Goal: Information Seeking & Learning: Learn about a topic

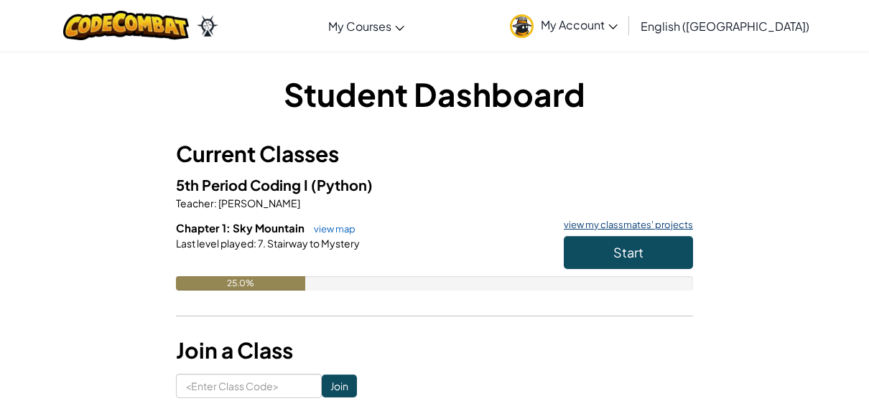
click at [607, 227] on link "view my classmates' projects" at bounding box center [624, 224] width 136 height 9
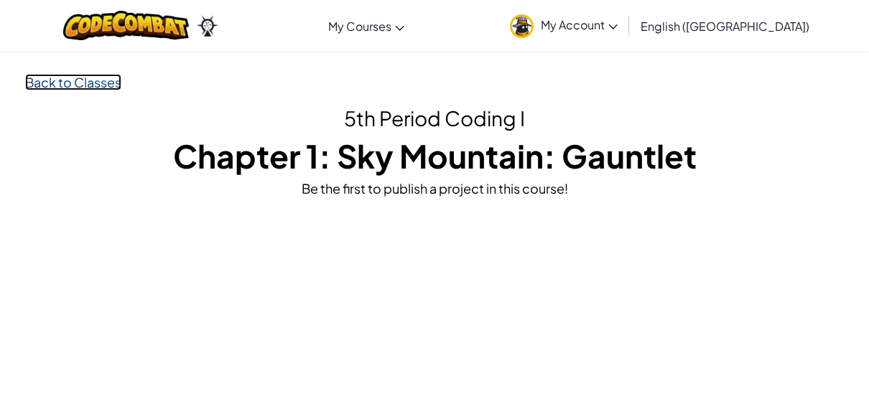
click at [103, 80] on link "Back to Classes" at bounding box center [73, 82] width 96 height 17
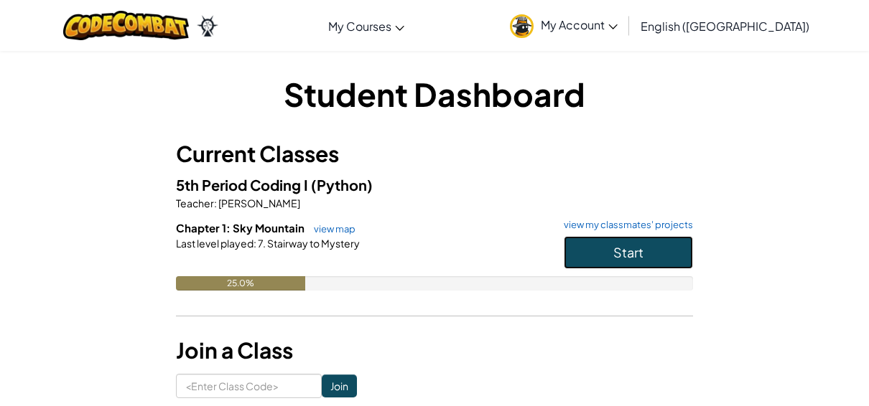
click at [615, 238] on button "Start" at bounding box center [628, 252] width 129 height 33
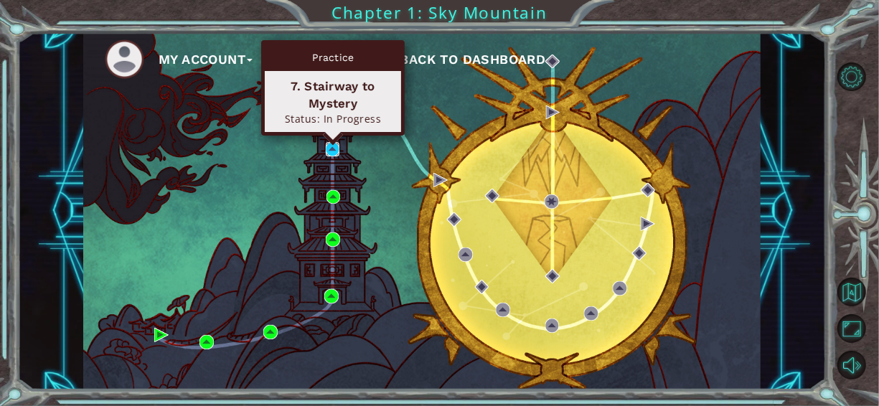
click at [330, 153] on img at bounding box center [333, 149] width 14 height 14
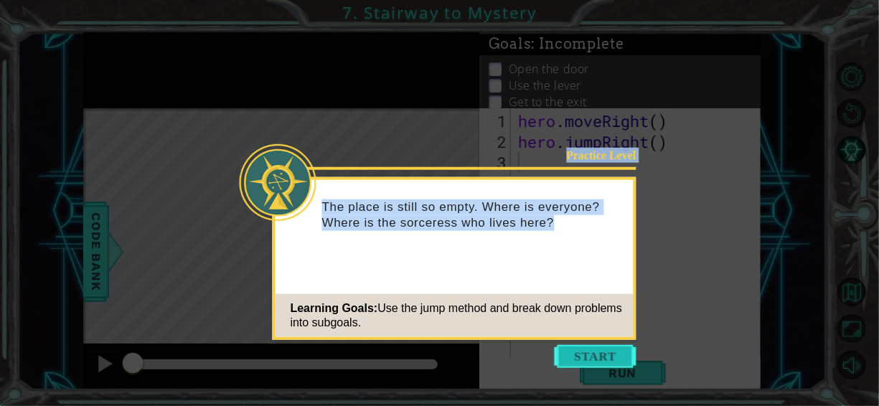
drag, startPoint x: 574, startPoint y: 340, endPoint x: 579, endPoint y: 357, distance: 17.5
click at [579, 357] on body "1 ההההההההההההההההההההההההההההההההההההההההההההההההההההההההההההההההההההההההההההה…" at bounding box center [439, 203] width 879 height 406
drag, startPoint x: 579, startPoint y: 357, endPoint x: 582, endPoint y: 365, distance: 8.4
click at [582, 365] on button "Start" at bounding box center [596, 356] width 82 height 23
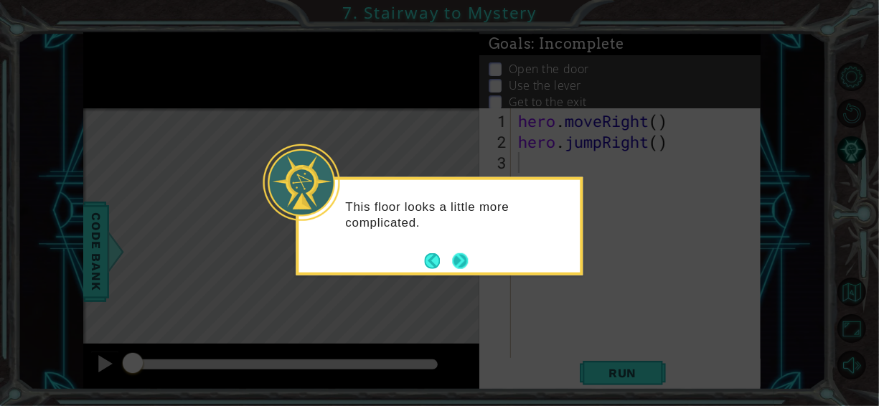
click at [455, 263] on button "Next" at bounding box center [461, 261] width 16 height 16
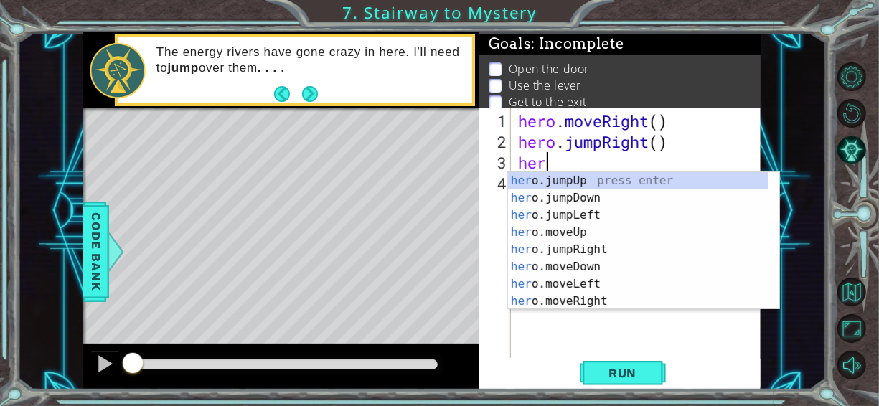
scroll to position [0, 1]
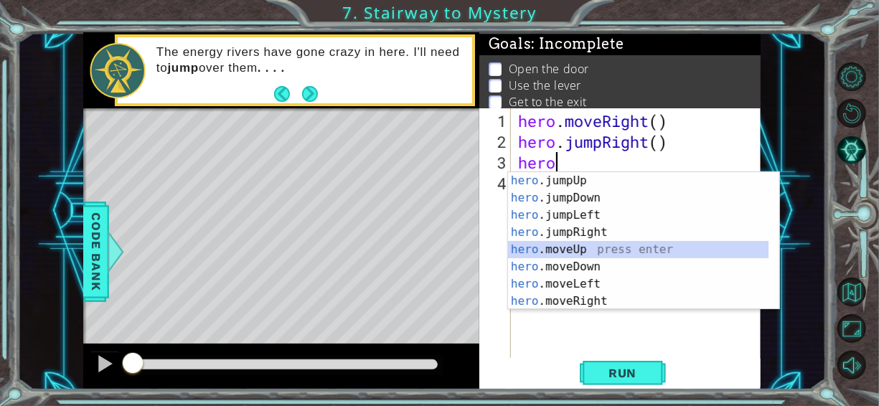
click at [577, 250] on div "hero .jumpUp press enter hero .jumpDown press enter hero .jumpLeft press enter …" at bounding box center [638, 258] width 261 height 172
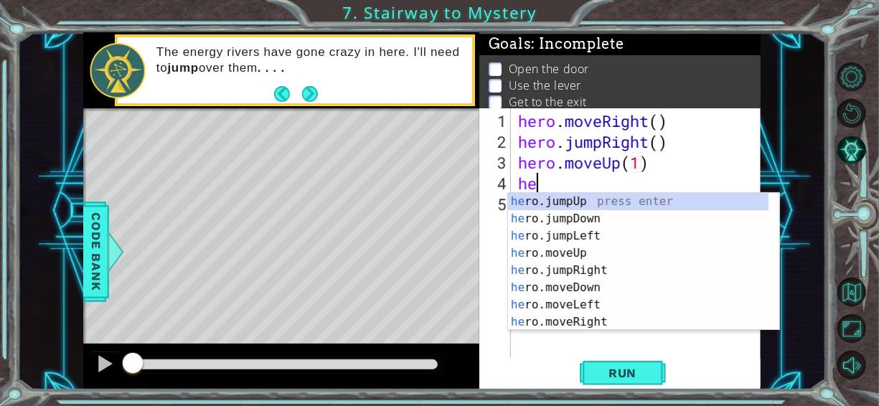
type textarea "hero.moveUp(1)her"
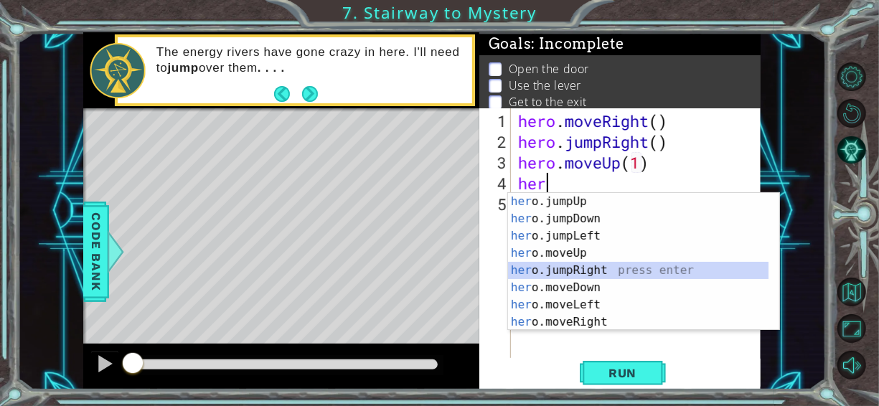
click at [579, 269] on div "her o.jumpUp press enter her o.jumpDown press enter her o.jumpLeft press enter …" at bounding box center [638, 279] width 261 height 172
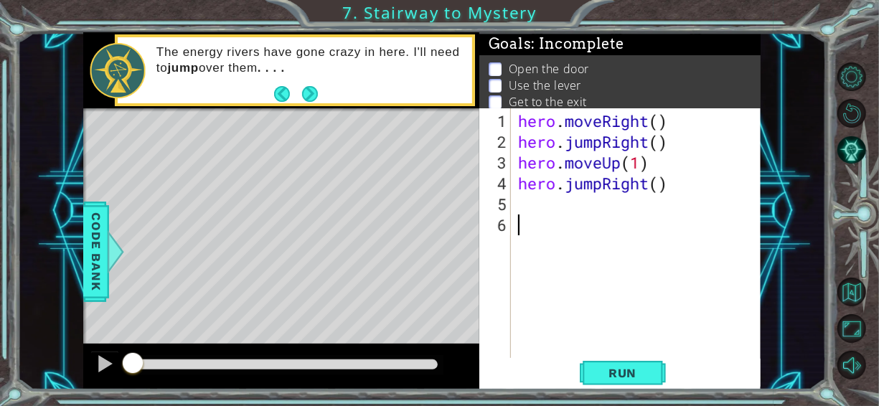
click at [579, 269] on div "hero . moveRight ( ) hero . jumpRight ( ) hero . moveUp ( 1 ) hero . jumpRight …" at bounding box center [640, 256] width 250 height 291
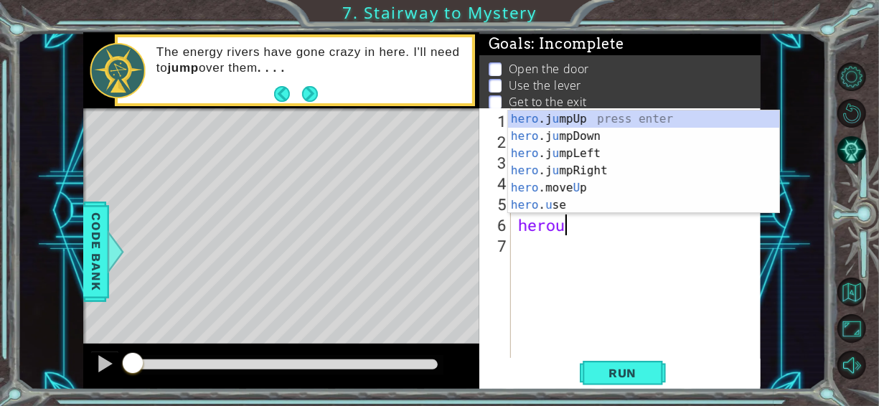
scroll to position [0, 1]
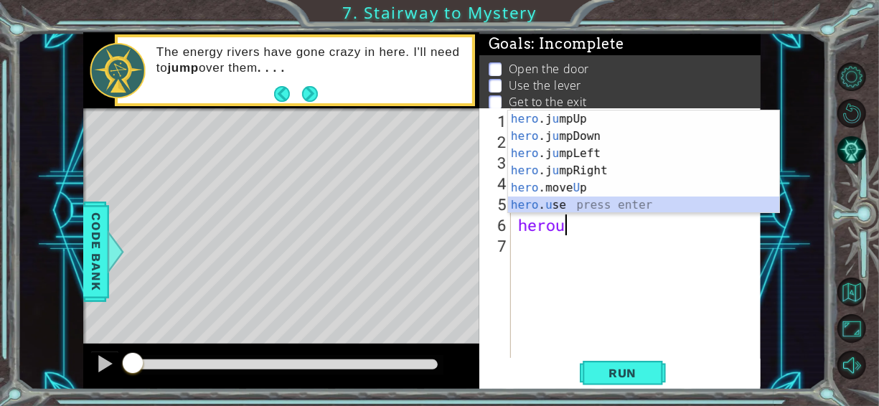
click at [594, 211] on div "hero .j u mpUp press enter hero .j u mpDown press enter hero .j u mpLeft press …" at bounding box center [644, 180] width 272 height 138
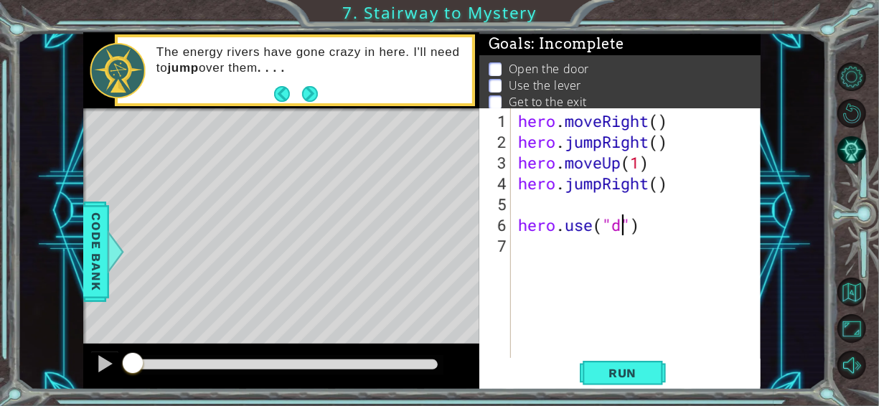
scroll to position [0, 4]
type textarea "hero.use("door")"
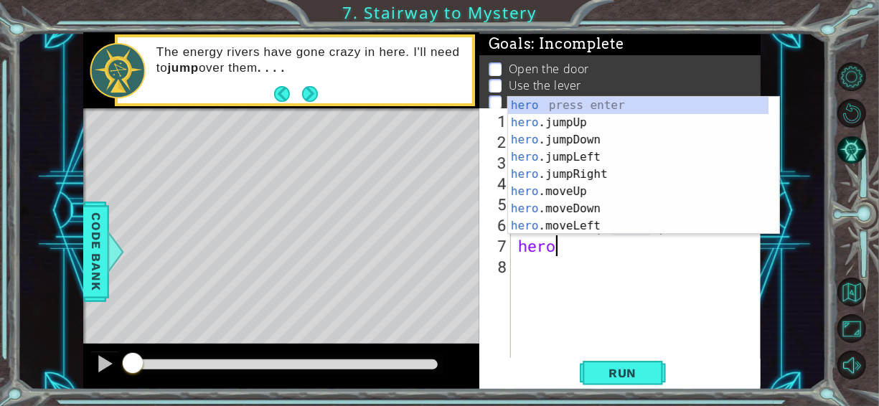
scroll to position [0, 1]
click at [582, 187] on div "hero press enter hero .jumpUp press enter hero .jumpDown press enter hero .jump…" at bounding box center [638, 183] width 261 height 172
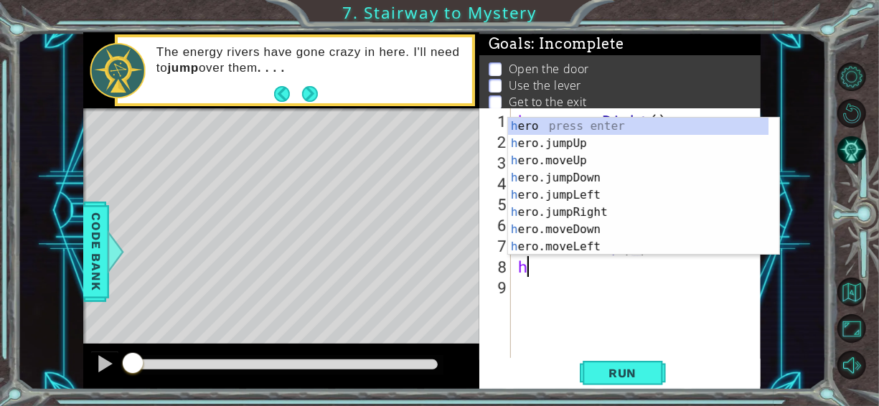
scroll to position [0, 6]
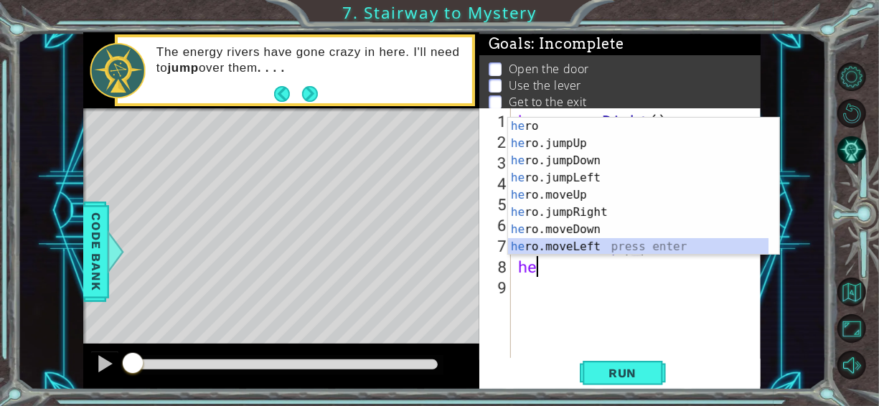
click at [582, 244] on div "he ro press enter he ro.jumpUp press enter he ro.jumpDown press enter he ro.jum…" at bounding box center [638, 204] width 261 height 172
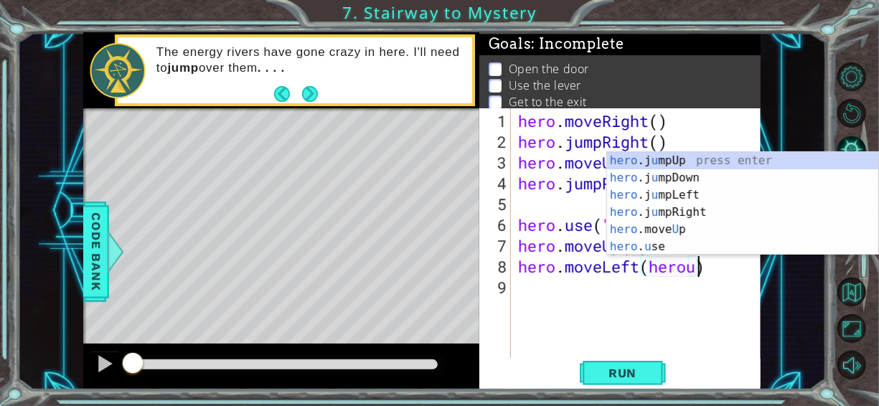
scroll to position [0, 8]
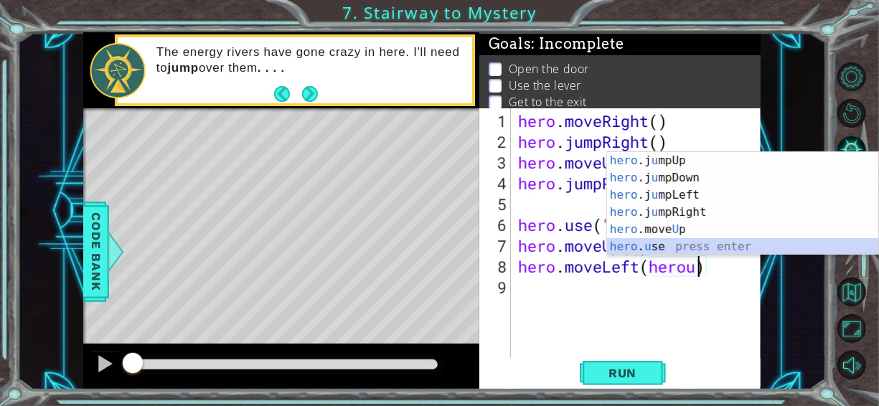
click at [634, 251] on div "hero .j u mpUp press enter hero .j u mpDown press enter hero .j u mpLeft press …" at bounding box center [743, 221] width 272 height 138
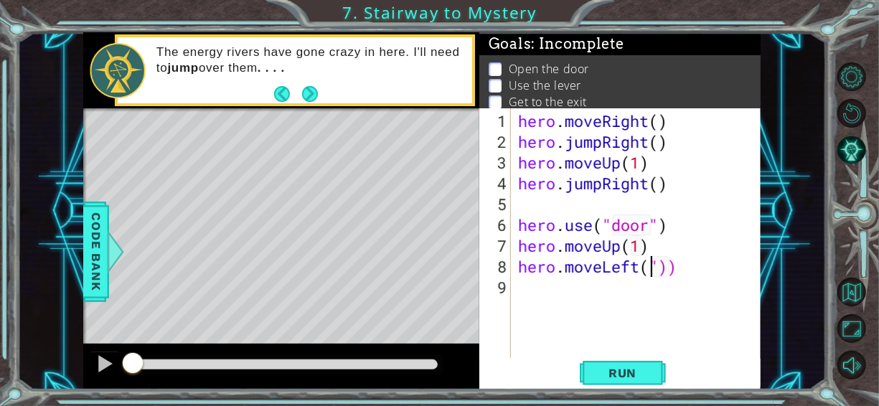
scroll to position [0, 6]
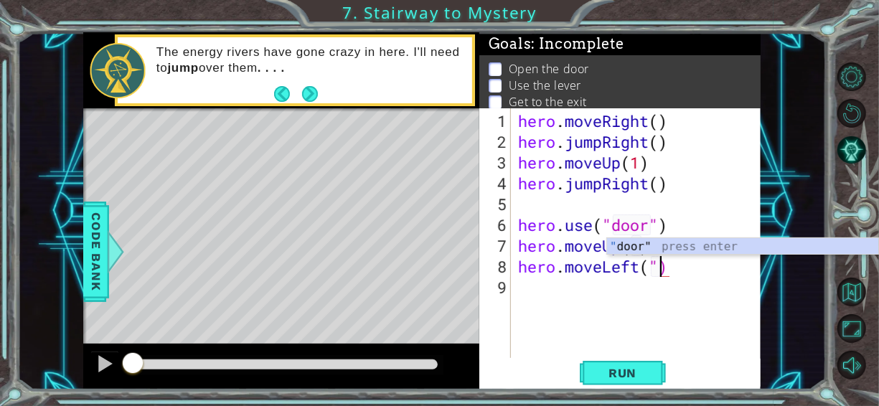
type textarea "hero.moveLeft()"
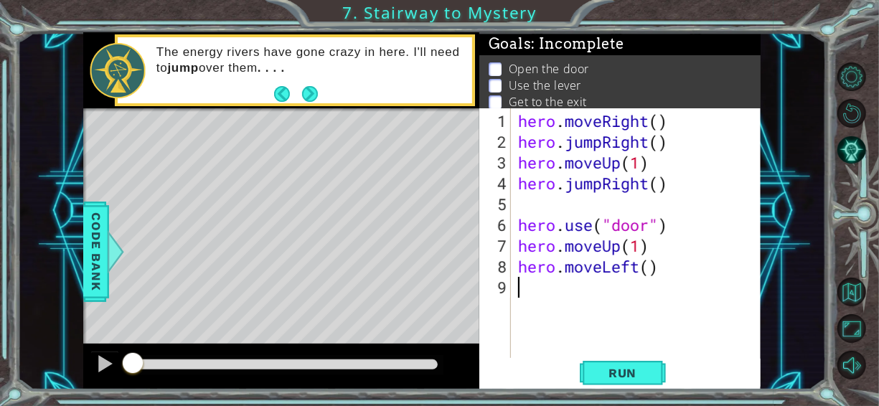
click at [678, 279] on div "hero . moveRight ( ) hero . jumpRight ( ) hero . moveUp ( 1 ) hero . jumpRight …" at bounding box center [640, 256] width 250 height 291
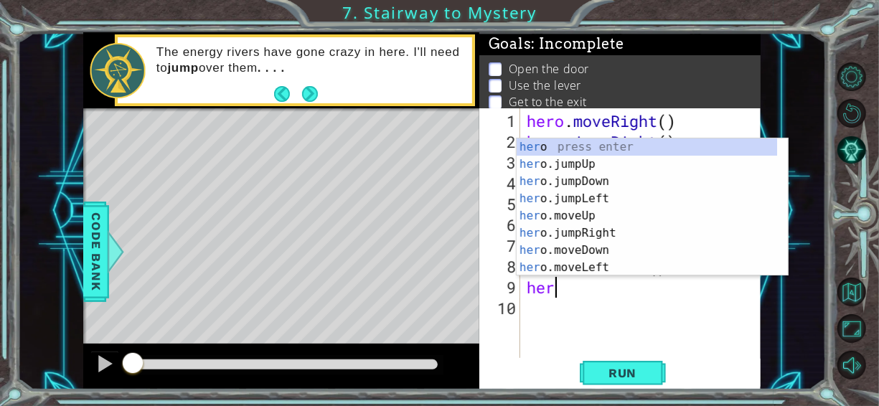
scroll to position [0, 0]
click at [631, 263] on div "her o press enter her o.jumpUp press enter her o.jumpDown press enter her o.jum…" at bounding box center [647, 225] width 261 height 172
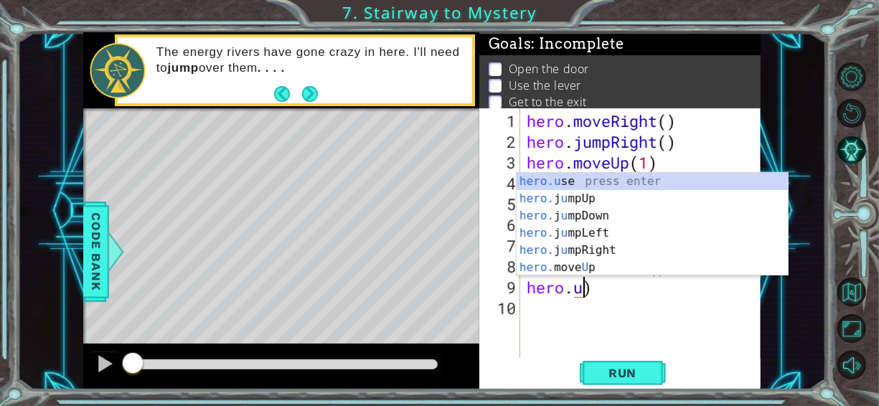
scroll to position [0, 3]
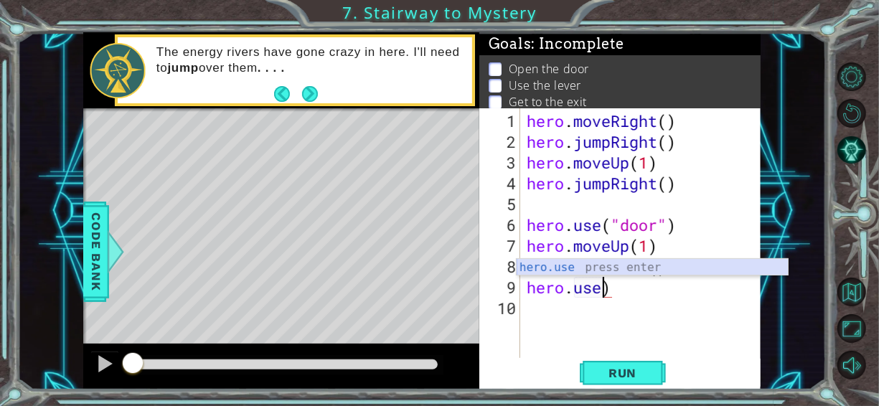
click at [630, 273] on div "hero.use press enter" at bounding box center [653, 285] width 272 height 52
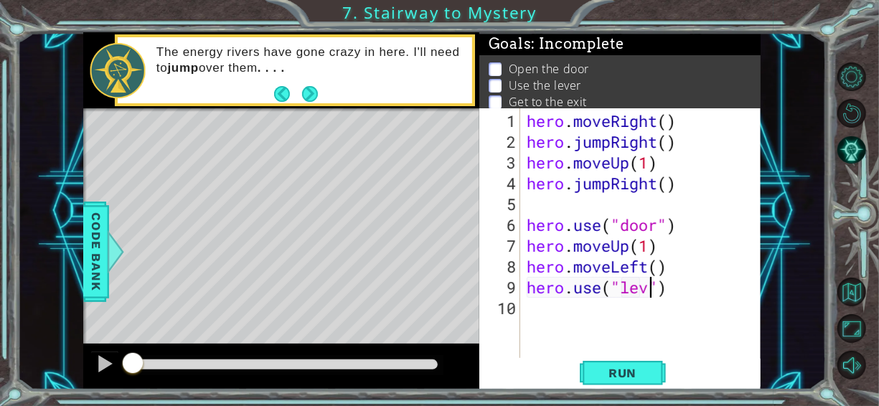
scroll to position [0, 6]
type textarea "hero.use("lever")"
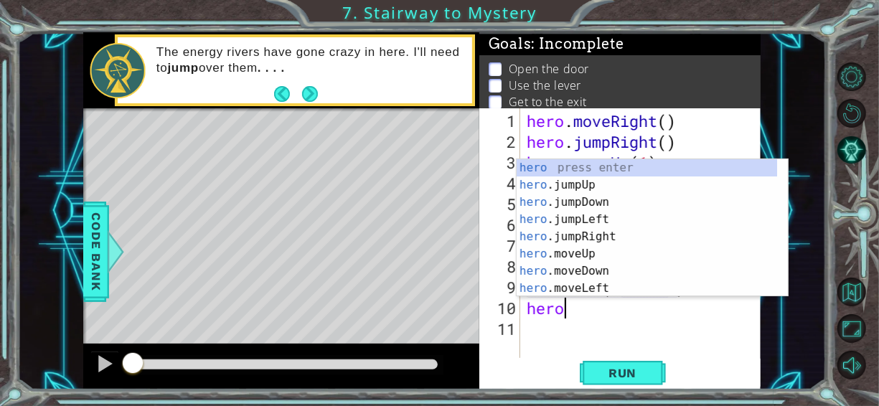
scroll to position [0, 1]
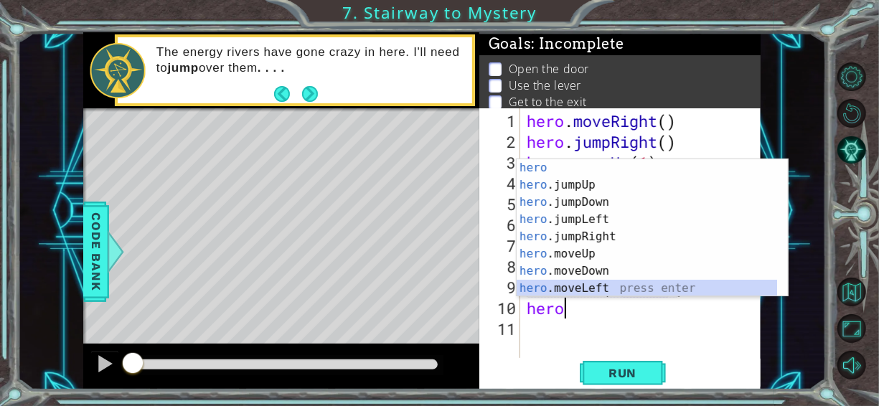
click at [620, 284] on div "hero press enter hero .jumpUp press enter hero .jumpDown press enter hero .jump…" at bounding box center [647, 245] width 261 height 172
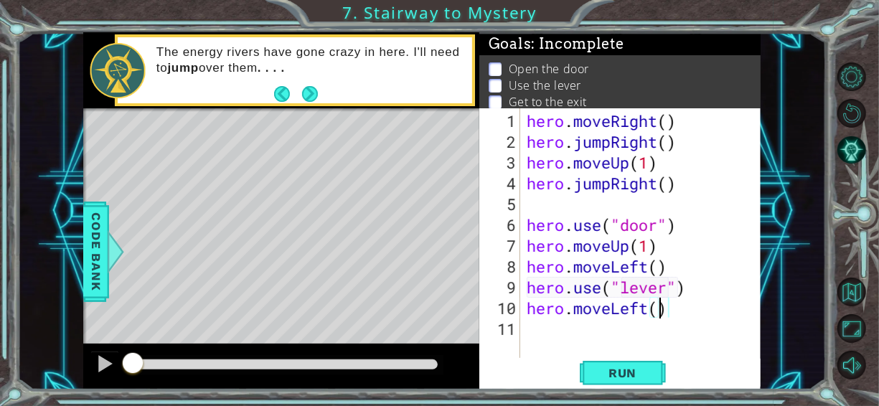
type textarea "hero.moveLeft(2)"
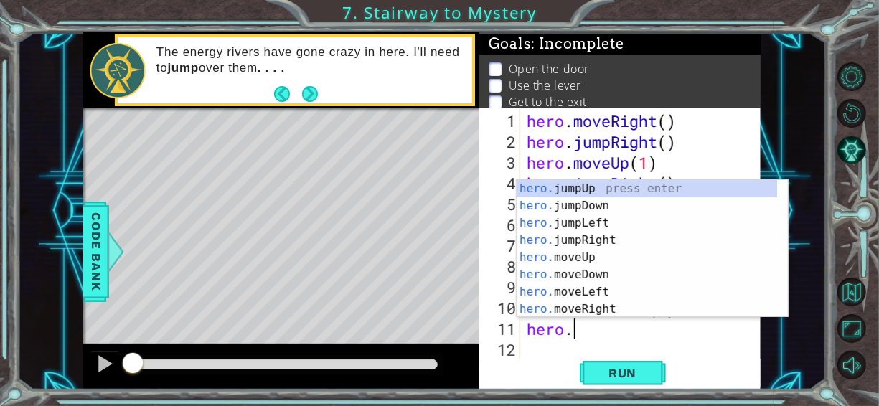
type textarea "hero.j"
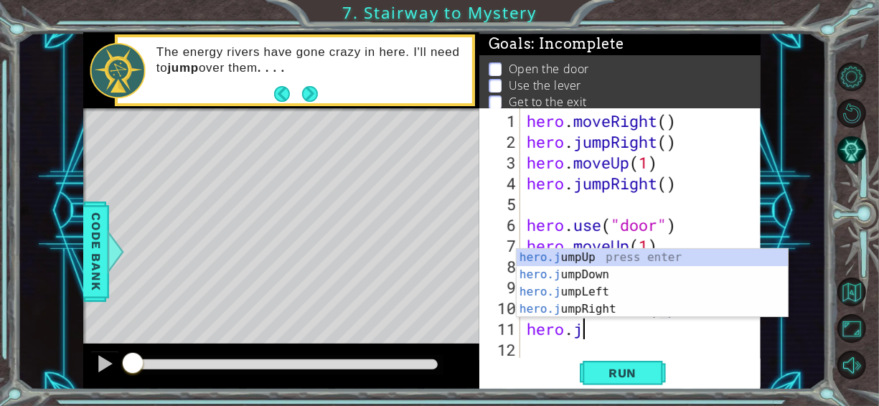
scroll to position [0, 1]
click at [610, 252] on div "hero.j umpUp press enter hero.j umpDown press enter hero.j umpLeft press enter …" at bounding box center [653, 300] width 272 height 103
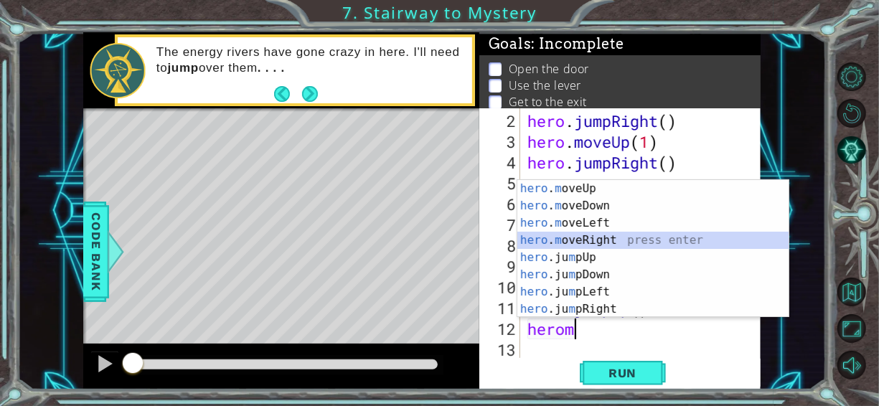
click at [605, 241] on div "hero . m oveUp press enter hero . m oveDown press enter hero . m oveLeft press …" at bounding box center [654, 266] width 272 height 172
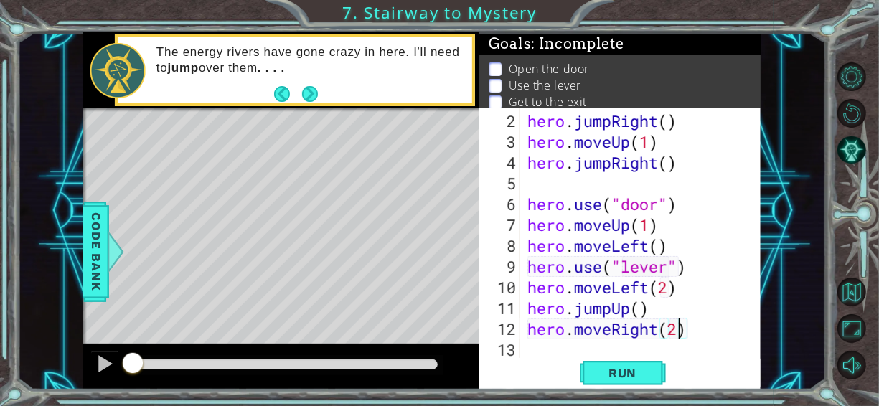
scroll to position [0, 6]
type textarea "hero.moveRight(2)"
click at [636, 375] on span "Run" at bounding box center [622, 373] width 57 height 14
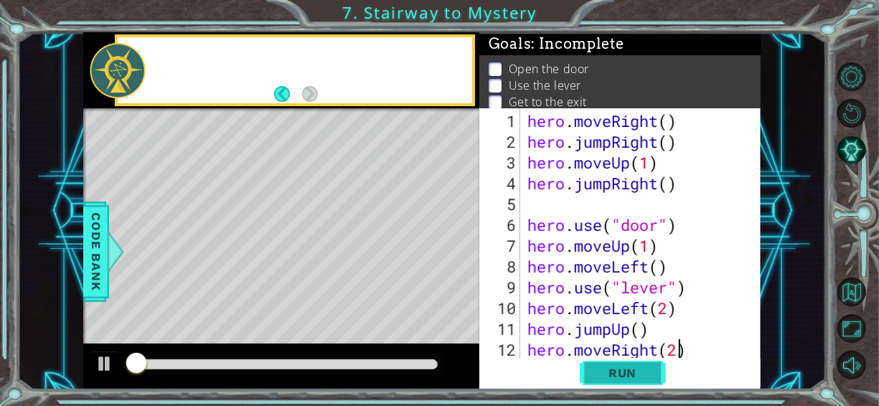
scroll to position [0, 0]
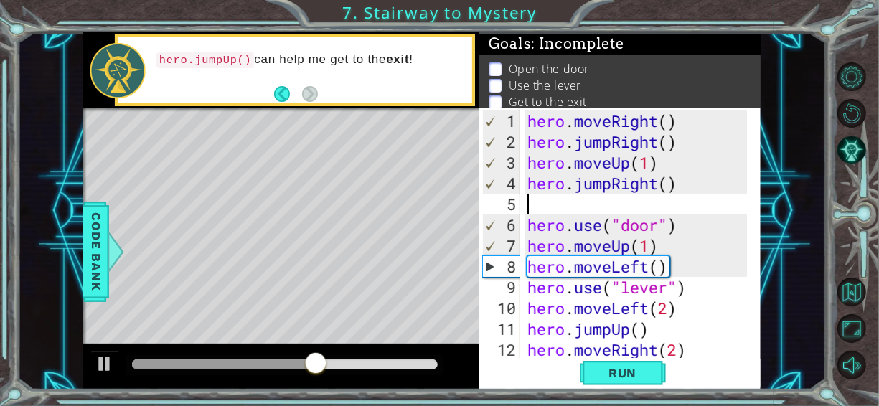
click at [613, 204] on div "hero . moveRight ( ) hero . jumpRight ( ) hero . moveUp ( 1 ) hero . jumpRight …" at bounding box center [640, 256] width 230 height 291
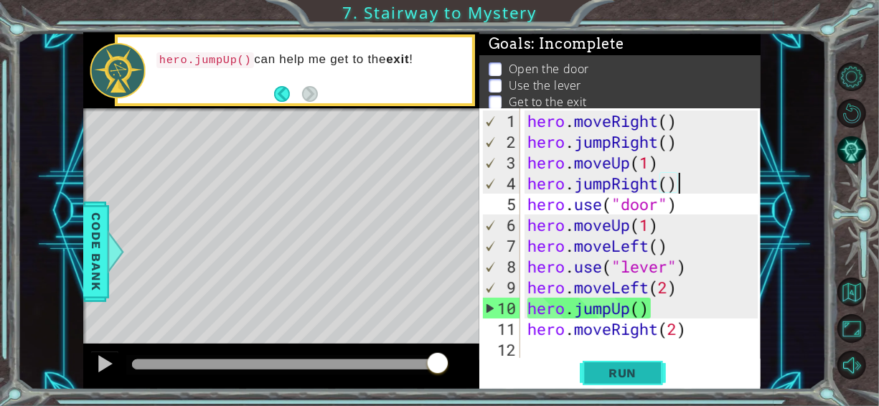
click at [602, 373] on span "Run" at bounding box center [622, 373] width 57 height 14
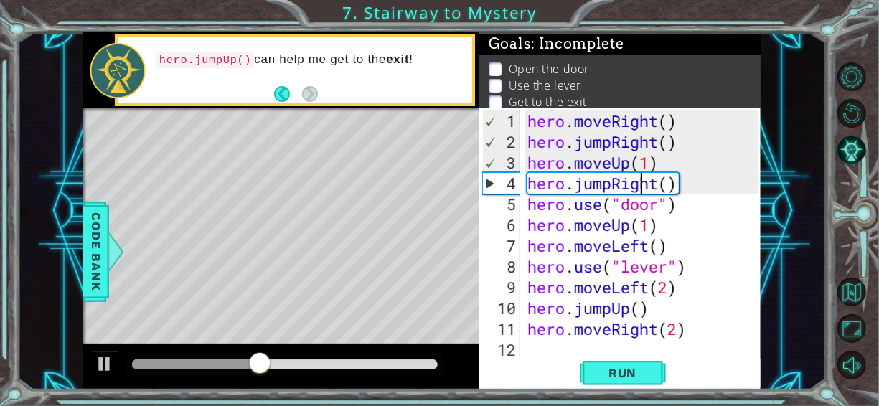
click at [641, 186] on div "hero . moveRight ( ) hero . jumpRight ( ) hero . moveUp ( 1 ) hero . jumpRight …" at bounding box center [645, 256] width 241 height 291
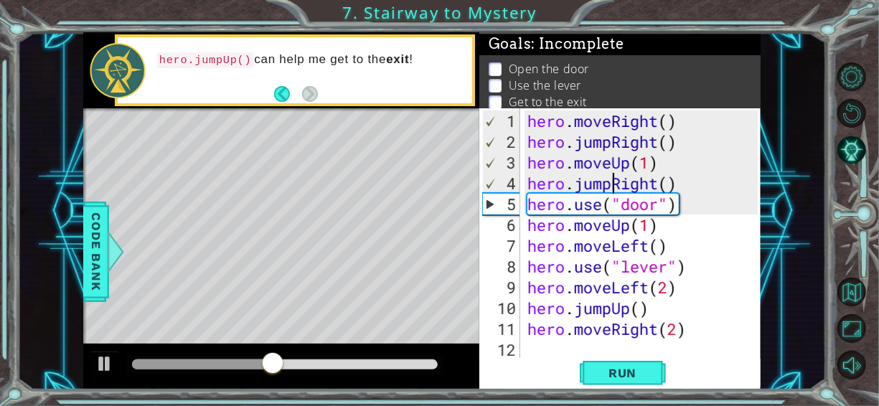
click at [614, 187] on div "hero . moveRight ( ) hero . jumpRight ( ) hero . moveUp ( 1 ) hero . jumpRight …" at bounding box center [645, 256] width 241 height 291
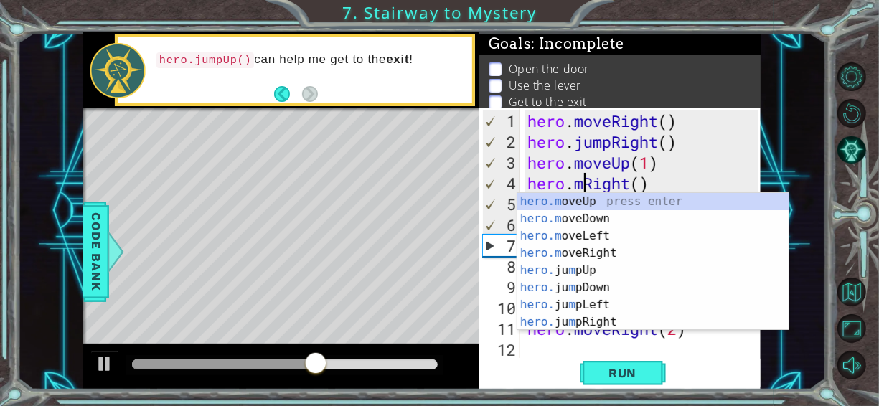
scroll to position [0, 3]
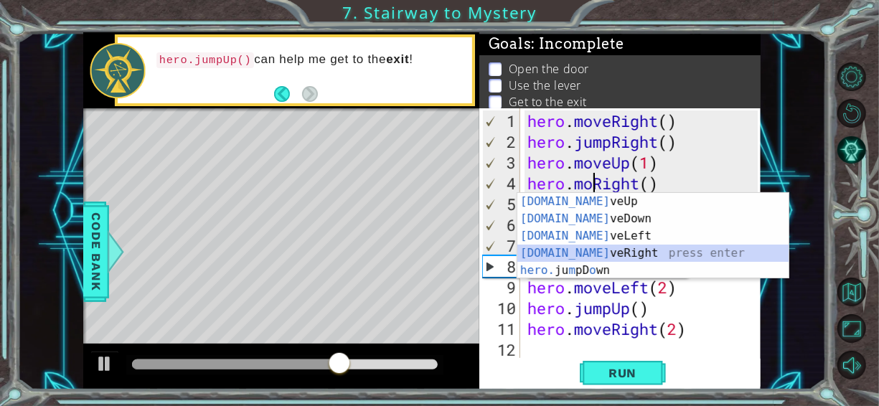
click at [605, 248] on div "hero.mo veUp press enter hero.mo veDown press enter hero.mo veLeft press enter …" at bounding box center [654, 253] width 272 height 121
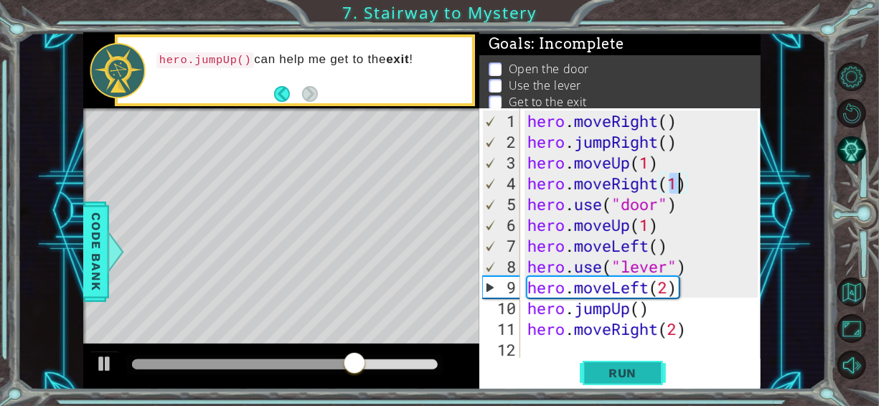
click at [620, 378] on span "Run" at bounding box center [622, 373] width 57 height 14
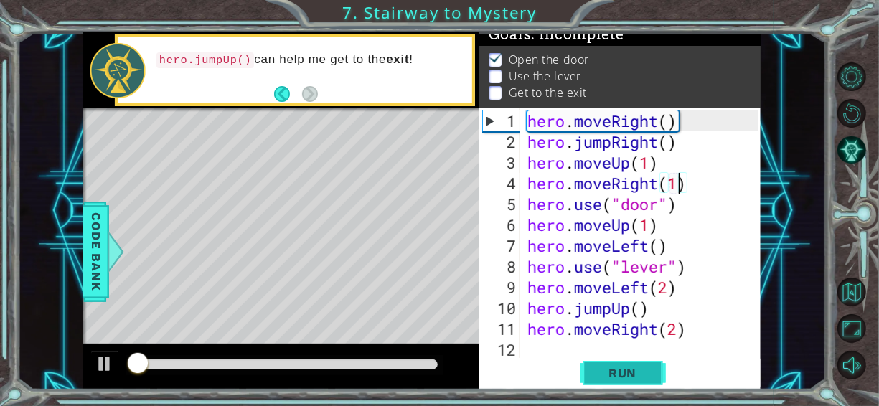
scroll to position [14, 0]
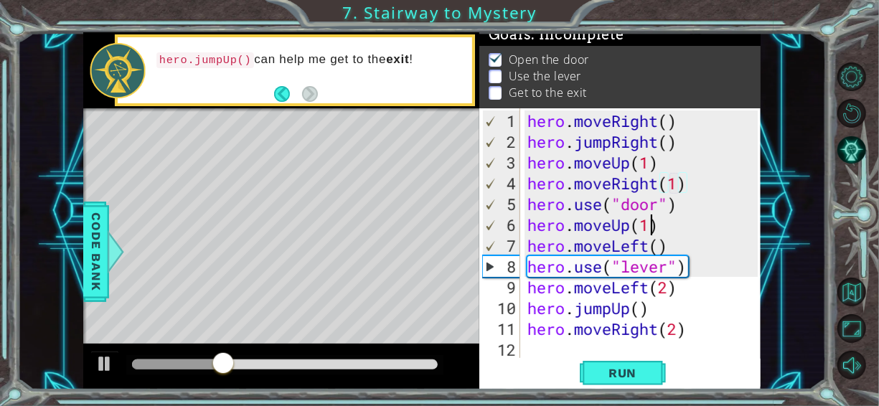
click at [649, 225] on div "hero . moveRight ( ) hero . jumpRight ( ) hero . moveUp ( 1 ) hero . moveRight …" at bounding box center [645, 256] width 241 height 291
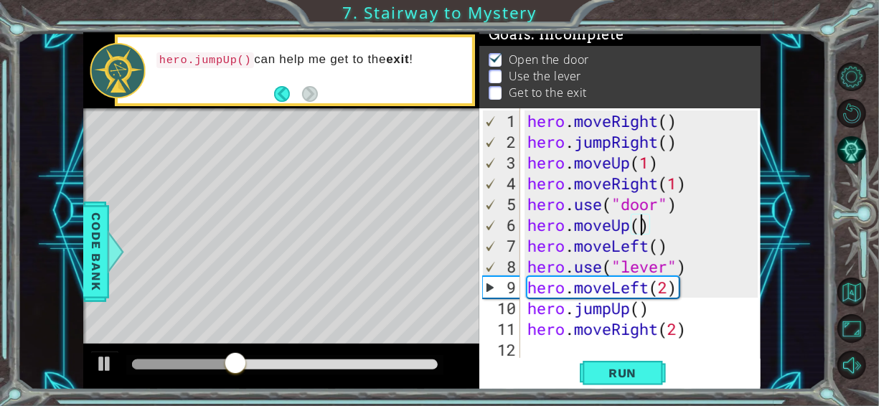
type textarea "hero.moveUp(2)"
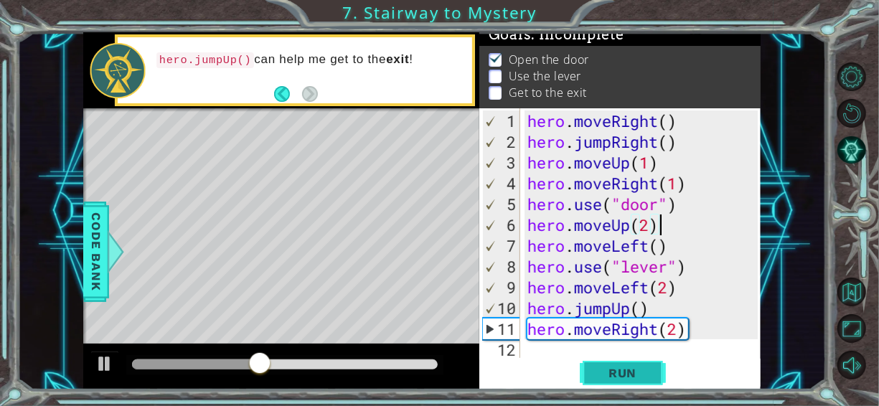
type textarea "hero.moveUp(2)"
click at [643, 370] on span "Run" at bounding box center [622, 373] width 57 height 14
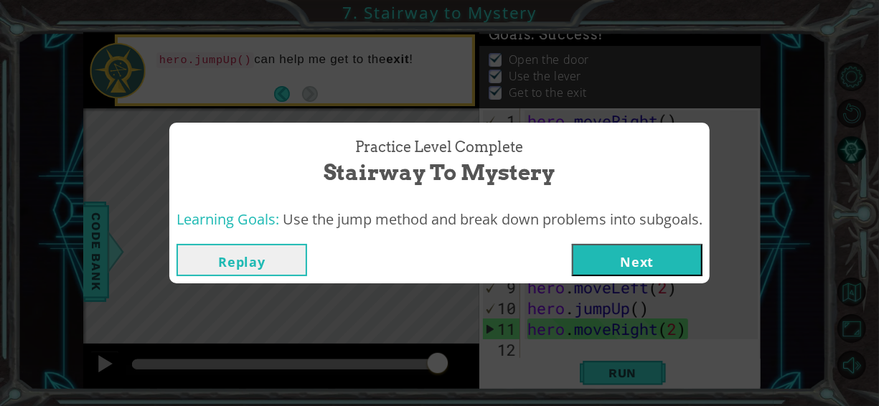
click at [650, 257] on button "Next" at bounding box center [637, 260] width 131 height 32
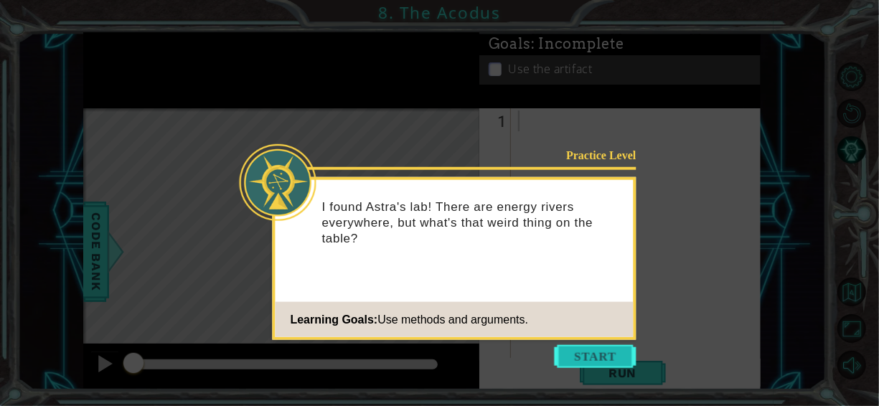
click at [584, 350] on button "Start" at bounding box center [596, 356] width 82 height 23
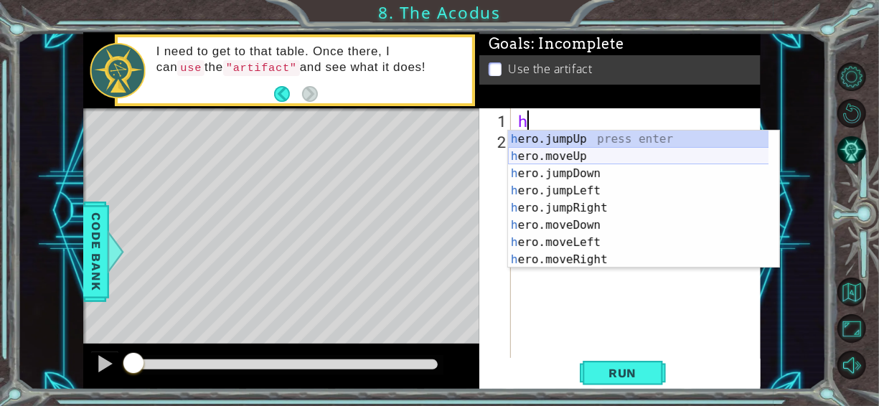
click at [590, 155] on div "h ero.jumpUp press enter h ero.moveUp press enter h ero.jumpDown press enter h …" at bounding box center [638, 217] width 261 height 172
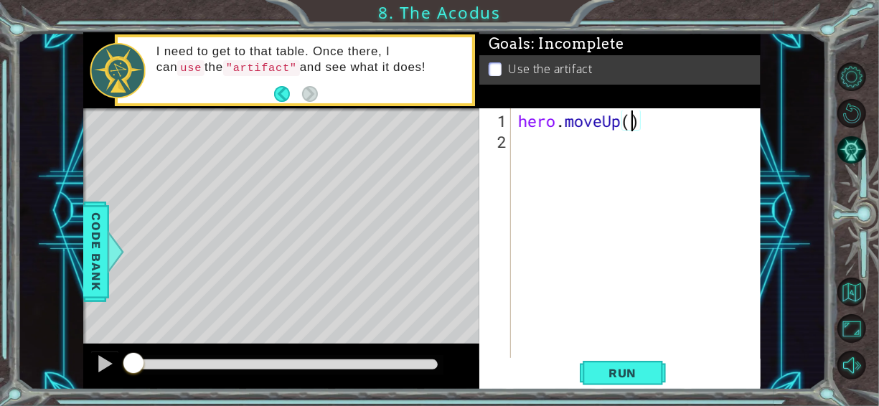
type textarea "hero.moveUp(2)"
click at [579, 159] on div "hero . moveUp ( 2 )" at bounding box center [640, 256] width 250 height 291
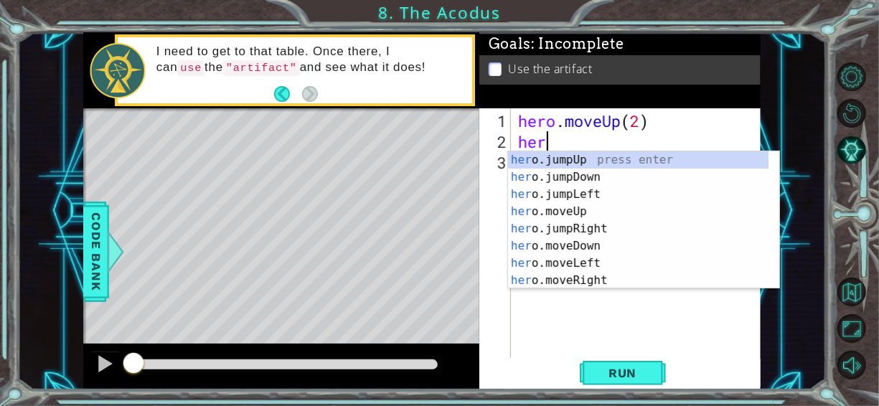
scroll to position [0, 0]
click at [584, 263] on div "her o.jumpUp press enter her o.jumpDown press enter her o.jumpLeft press enter …" at bounding box center [638, 237] width 261 height 172
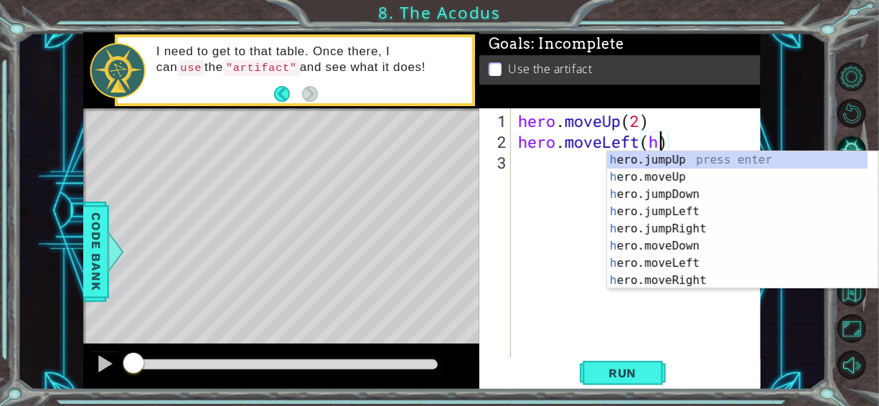
scroll to position [0, 6]
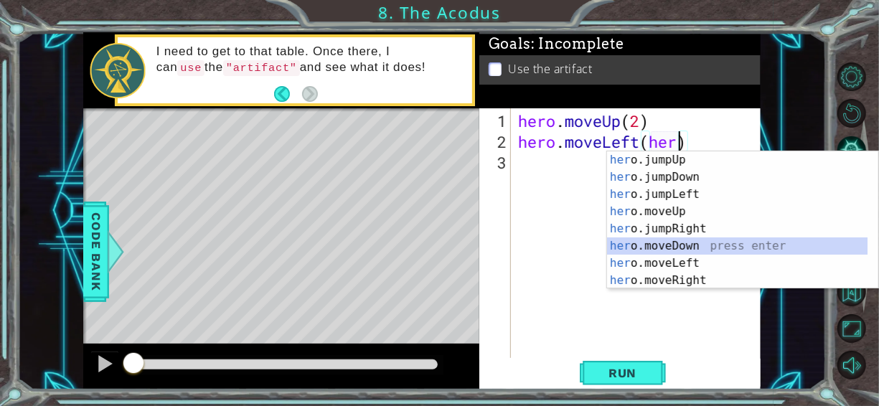
click at [667, 246] on div "her o.jumpUp press enter her o.jumpDown press enter her o.jumpLeft press enter …" at bounding box center [737, 237] width 261 height 172
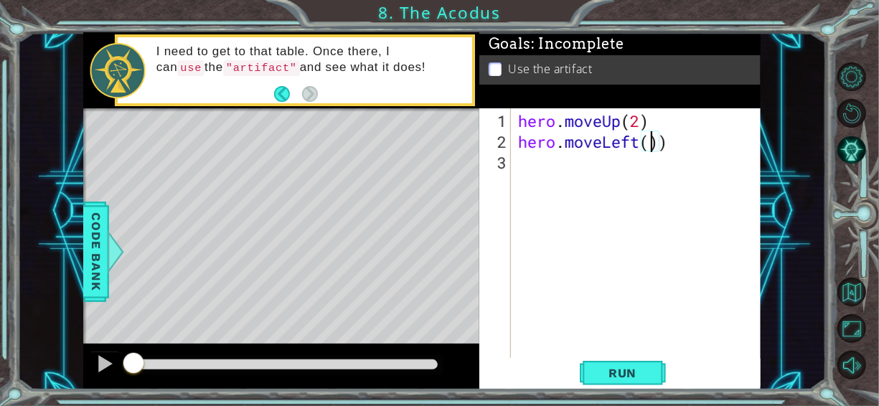
type textarea "hero.moveLeft))"
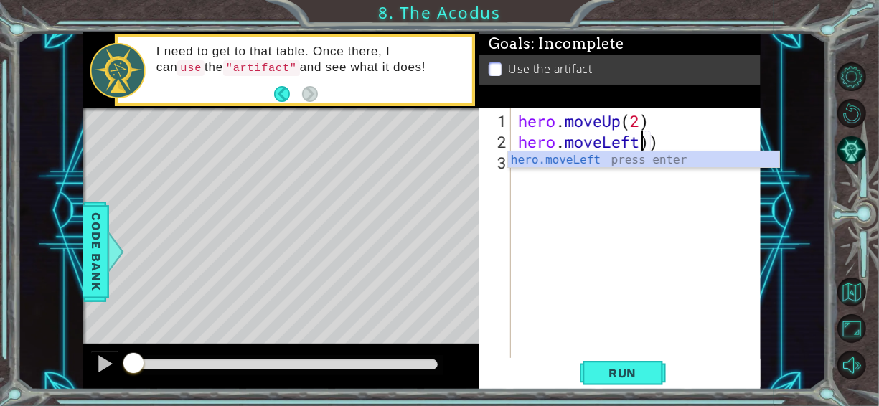
scroll to position [0, 6]
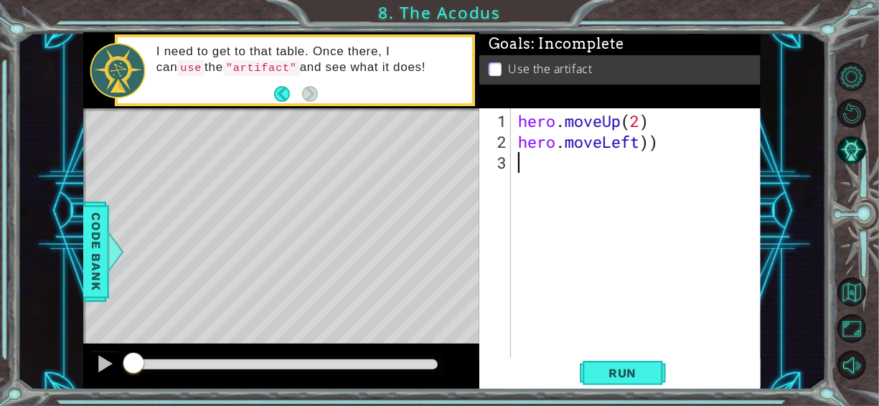
click at [667, 246] on div "hero . moveUp ( 2 ) hero . moveLeft ))" at bounding box center [640, 256] width 250 height 291
click at [647, 149] on div "hero . moveUp ( 2 ) hero . moveLeft ))" at bounding box center [640, 256] width 250 height 291
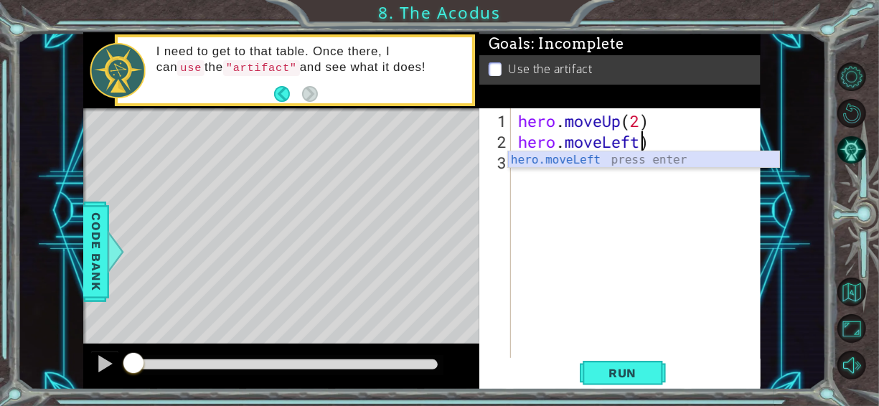
click at [645, 159] on div "hero.moveLeft press enter" at bounding box center [644, 177] width 272 height 52
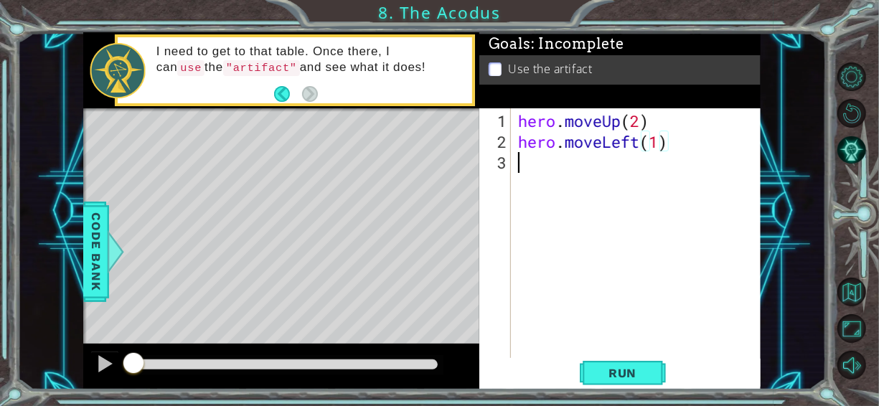
click at [645, 159] on div "hero . moveUp ( 2 ) hero . moveLeft ( 1 )" at bounding box center [640, 256] width 250 height 291
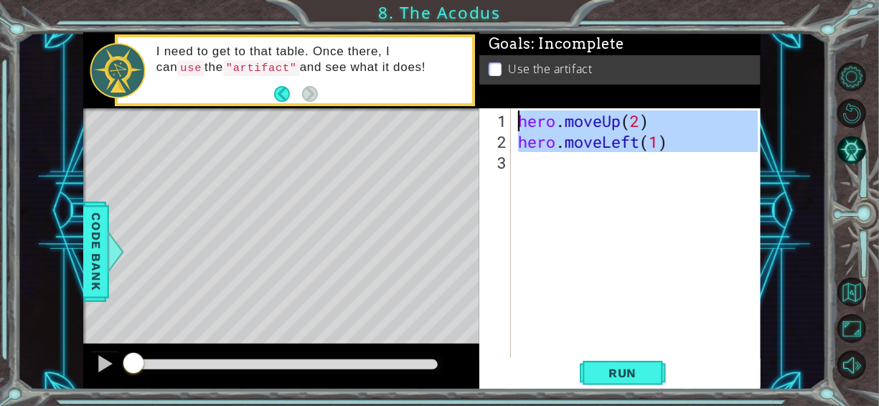
type textarea "hero.moveUp(2) hero.moveLeft(1)"
click at [647, 164] on div "hero . moveUp ( 2 ) hero . moveLeft ( 1 )" at bounding box center [636, 233] width 243 height 250
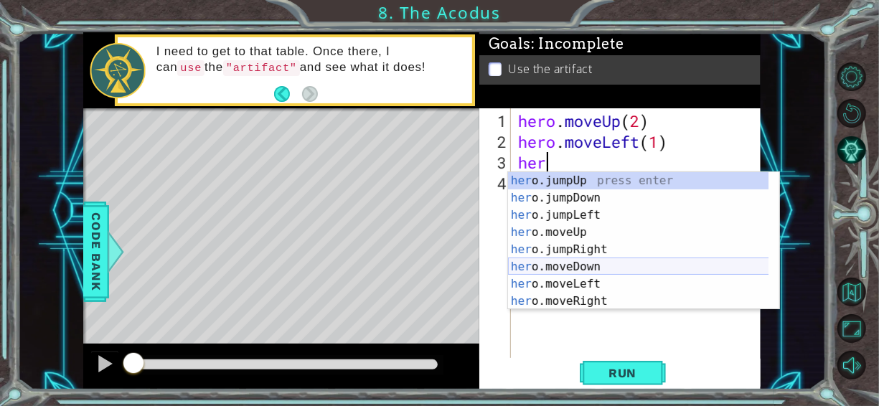
click at [592, 260] on div "her o.jumpUp press enter her o.jumpDown press enter her o.jumpLeft press enter …" at bounding box center [638, 258] width 261 height 172
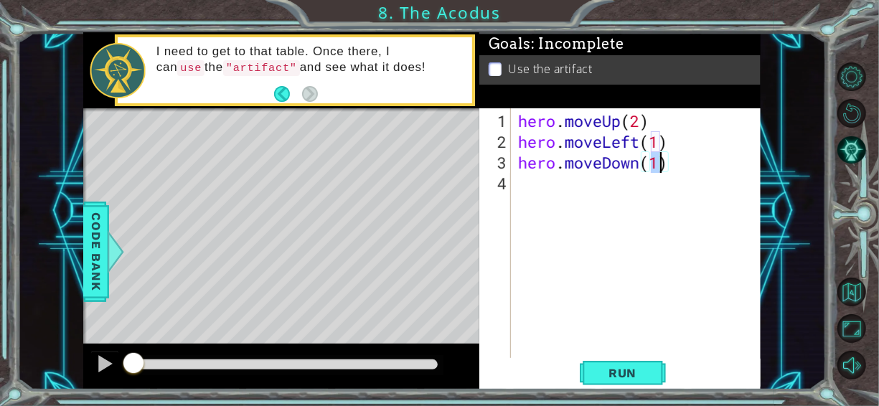
type textarea "hero.moveDown(2)"
click at [572, 198] on div "hero . moveUp ( 2 ) hero . moveLeft ( 1 ) hero . moveDown ( 2 )" at bounding box center [640, 256] width 250 height 291
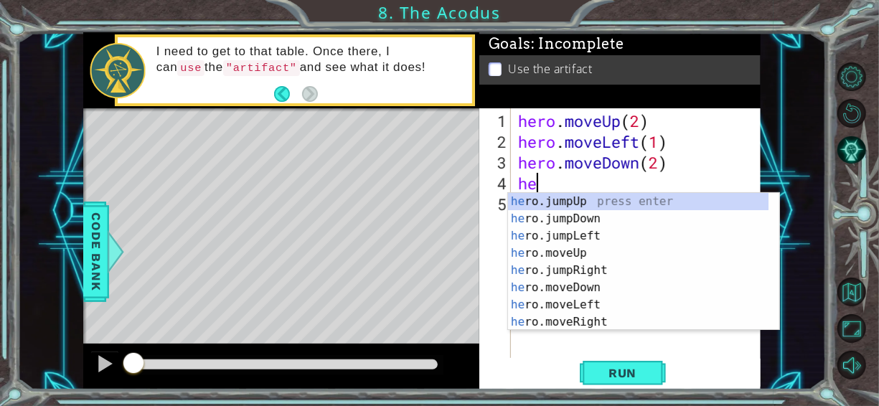
scroll to position [0, 0]
type textarea "hero"
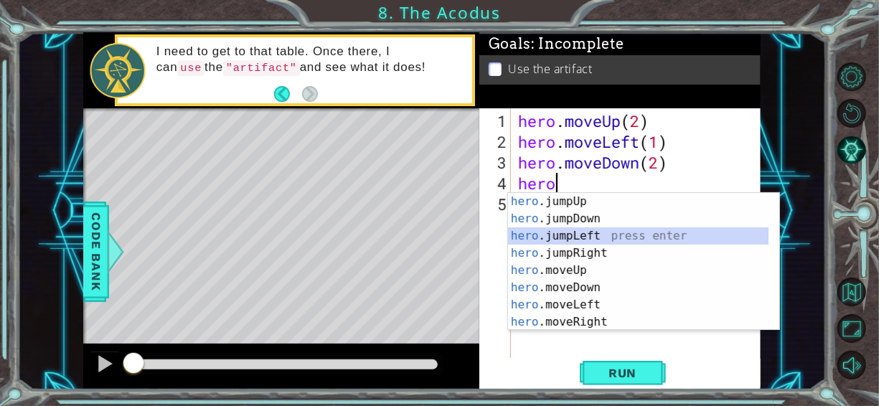
click at [585, 237] on div "hero .jumpUp press enter hero .jumpDown press enter hero .jumpLeft press enter …" at bounding box center [638, 279] width 261 height 172
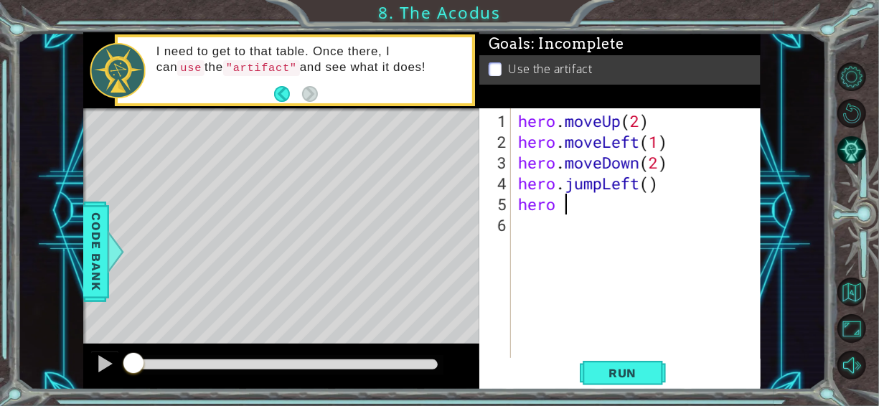
type textarea "hero"
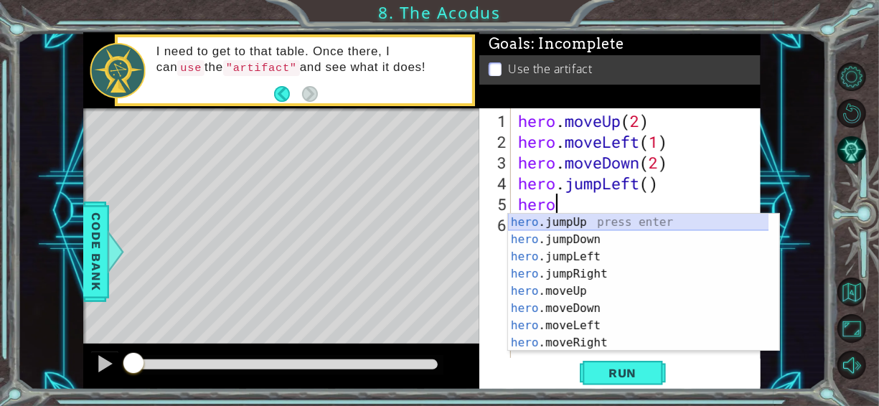
click at [612, 223] on div "hero .jumpUp press enter hero .jumpDown press enter hero .jumpLeft press enter …" at bounding box center [638, 300] width 261 height 172
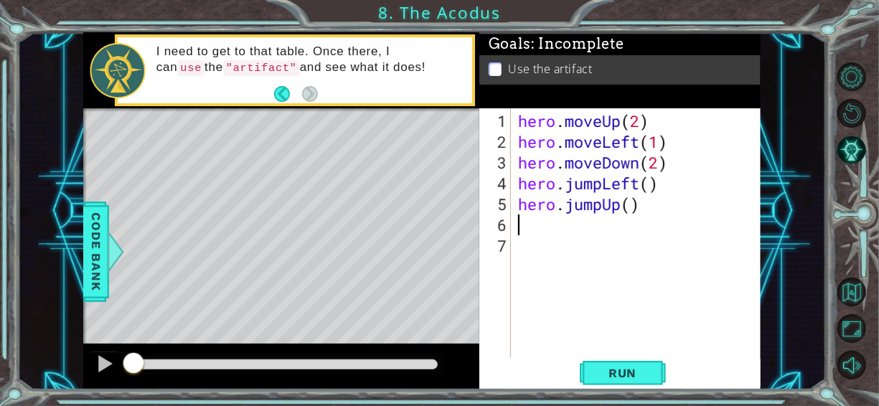
scroll to position [0, 0]
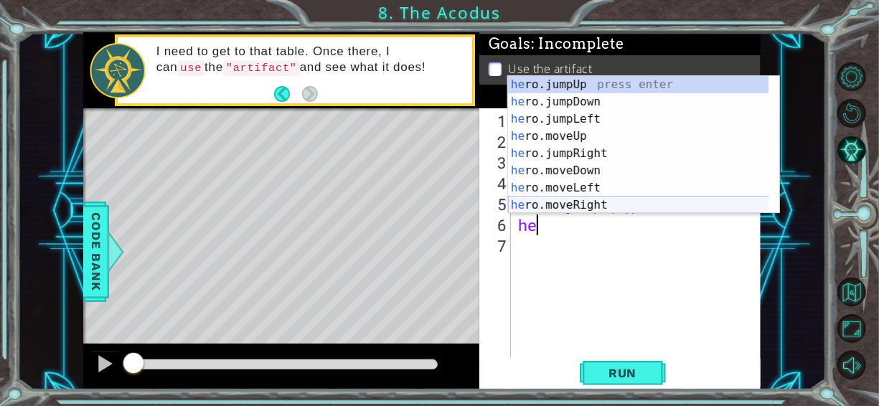
click at [606, 202] on div "he ro.jumpUp press enter he ro.jumpDown press enter he ro.jumpLeft press enter …" at bounding box center [638, 162] width 261 height 172
type textarea "hero.moveRight(1)"
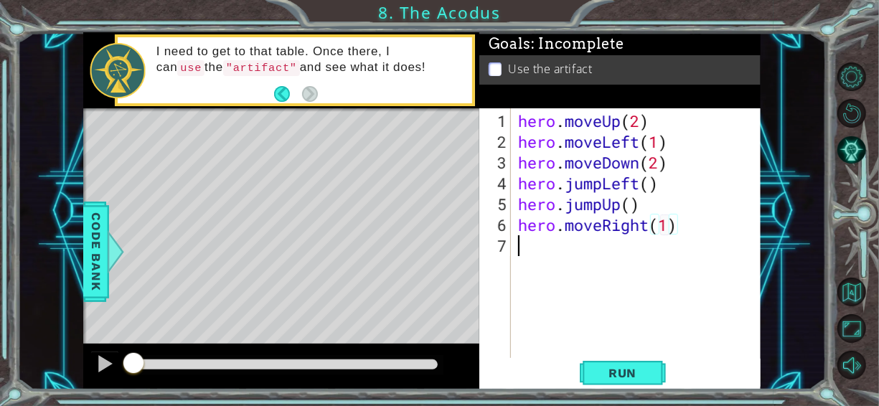
click at [604, 245] on div "hero . moveUp ( 2 ) hero . moveLeft ( 1 ) hero . moveDown ( 2 ) hero . jumpLeft…" at bounding box center [640, 256] width 250 height 291
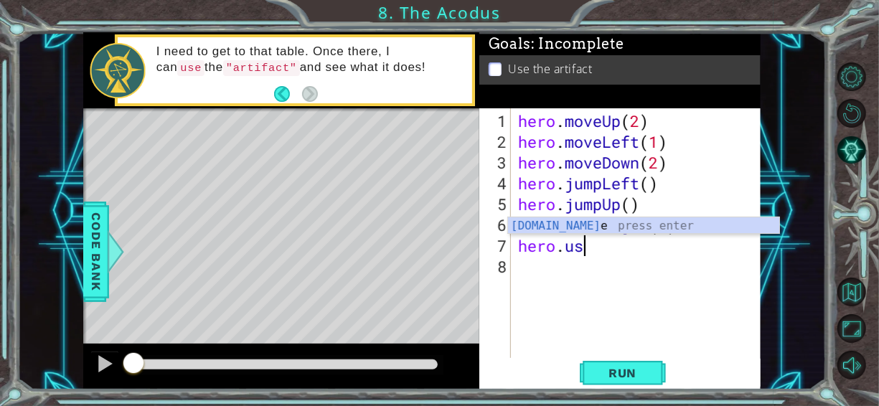
scroll to position [0, 3]
click at [584, 225] on div "hero.use press enter" at bounding box center [644, 244] width 272 height 52
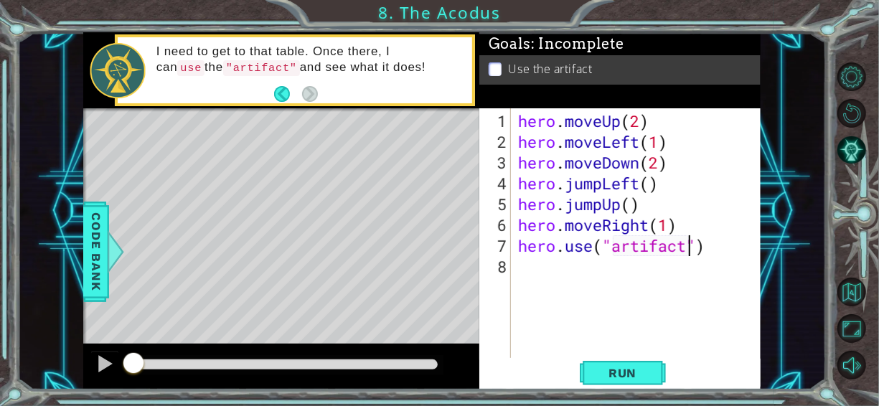
scroll to position [0, 7]
type textarea "hero.use("artifact")"
click at [638, 374] on span "Run" at bounding box center [622, 373] width 57 height 14
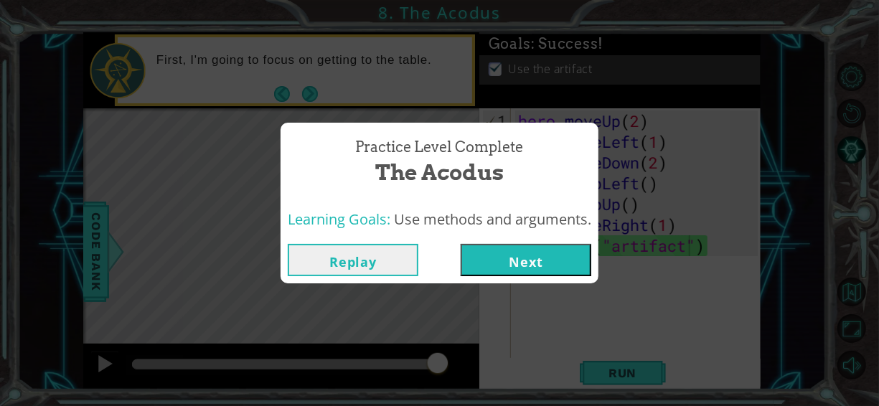
click at [477, 255] on button "Next" at bounding box center [526, 260] width 131 height 32
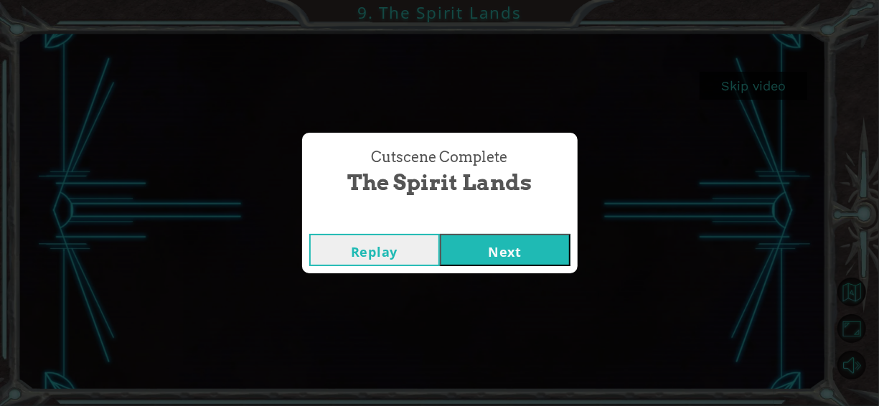
drag, startPoint x: 487, startPoint y: 252, endPoint x: 476, endPoint y: 251, distance: 11.6
click at [476, 251] on button "Next" at bounding box center [505, 250] width 131 height 32
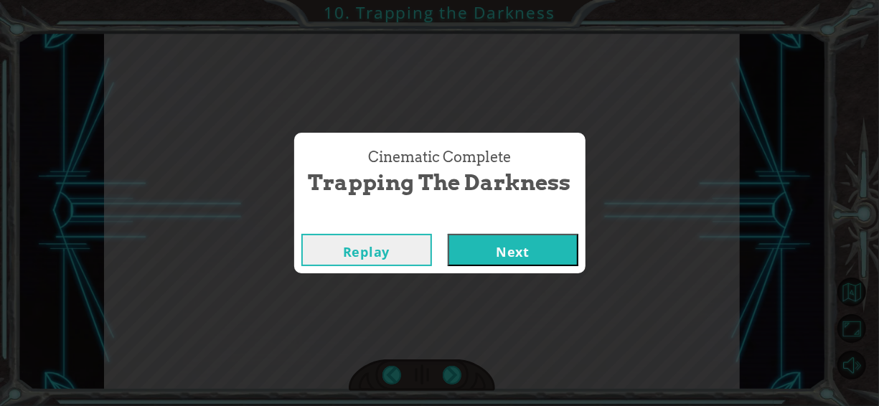
drag, startPoint x: 476, startPoint y: 251, endPoint x: 523, endPoint y: 291, distance: 62.6
click at [523, 291] on div "Cinematic Complete Trapping the Darkness Replay Next" at bounding box center [439, 203] width 879 height 406
click at [532, 261] on button "Next" at bounding box center [513, 250] width 131 height 32
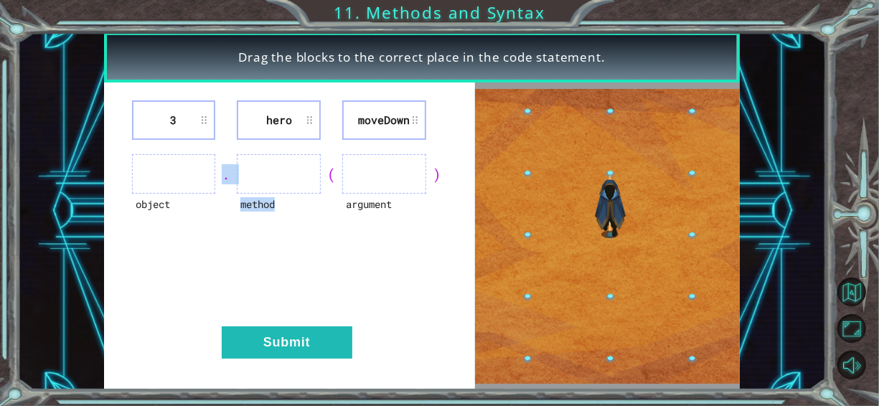
drag, startPoint x: 185, startPoint y: 182, endPoint x: 259, endPoint y: 284, distance: 126.4
click at [259, 284] on div "3 hero moveDown object . method ( argument ) Submit" at bounding box center [289, 236] width 371 height 307
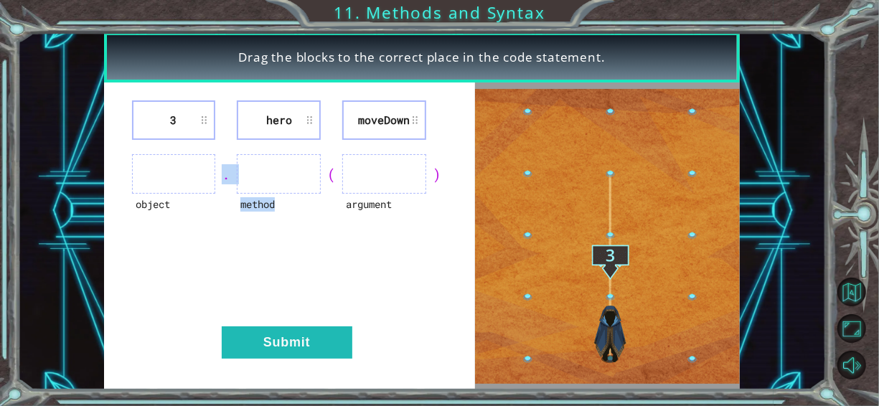
click at [317, 274] on div "3 hero moveDown object . method ( argument ) Submit" at bounding box center [289, 236] width 371 height 307
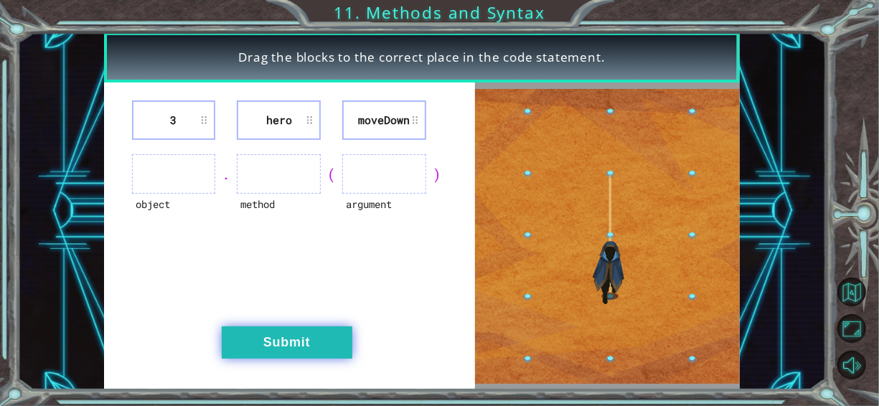
click at [309, 343] on button "Submit" at bounding box center [287, 343] width 131 height 32
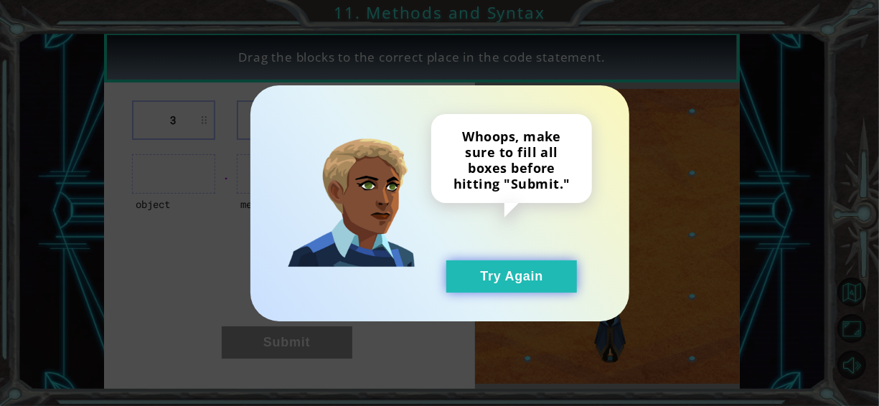
click at [452, 286] on button "Try Again" at bounding box center [512, 277] width 131 height 32
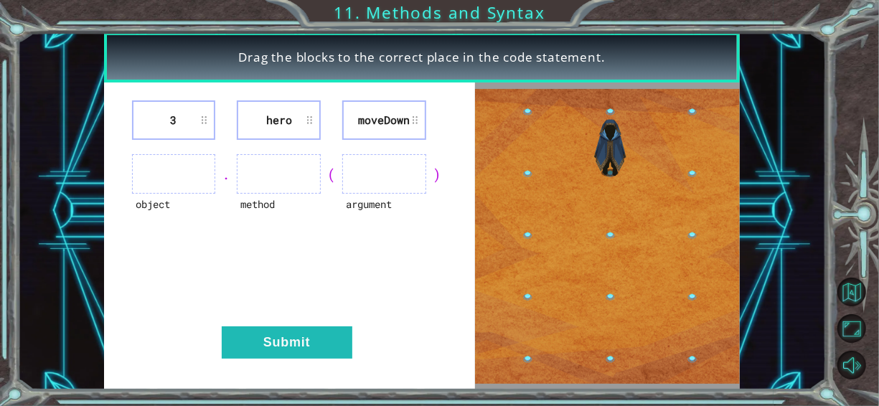
click at [187, 175] on ul at bounding box center [174, 173] width 84 height 39
click at [201, 115] on li "3" at bounding box center [174, 120] width 84 height 39
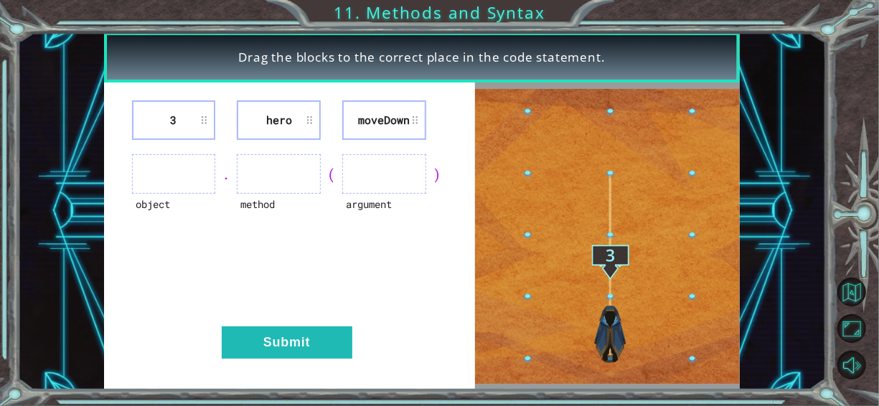
click at [201, 115] on li "3" at bounding box center [174, 120] width 84 height 39
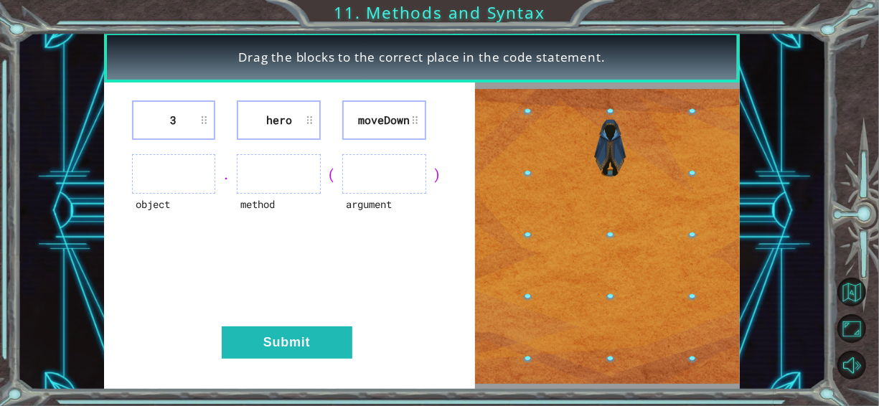
click at [183, 178] on ul at bounding box center [174, 173] width 84 height 39
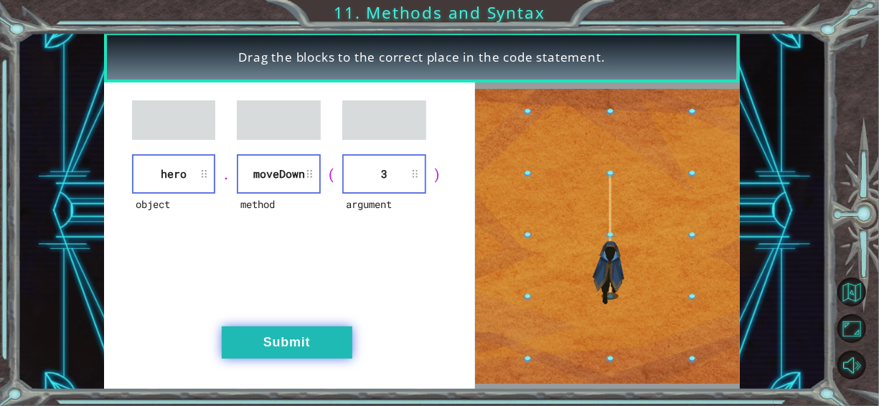
click at [314, 345] on button "Submit" at bounding box center [287, 343] width 131 height 32
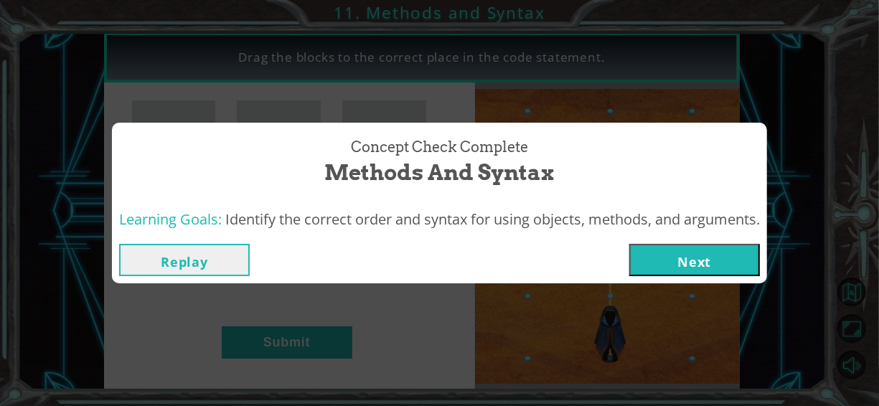
click at [663, 241] on div "Replay Next" at bounding box center [439, 260] width 655 height 47
click at [668, 253] on button "Next" at bounding box center [695, 260] width 131 height 32
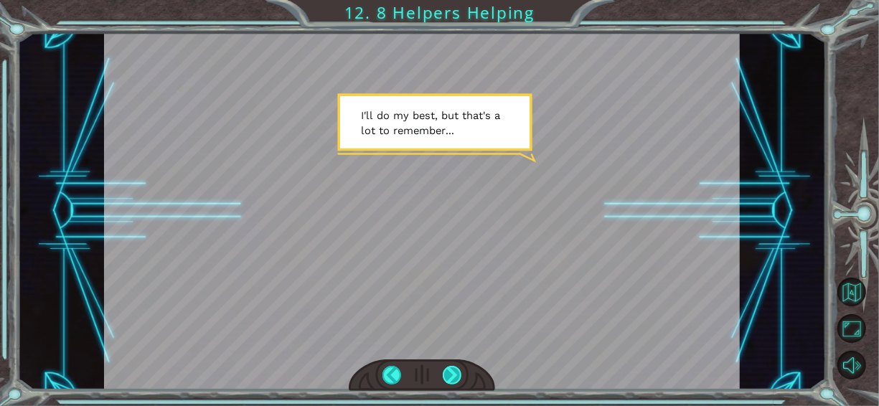
click at [452, 369] on div at bounding box center [452, 375] width 19 height 19
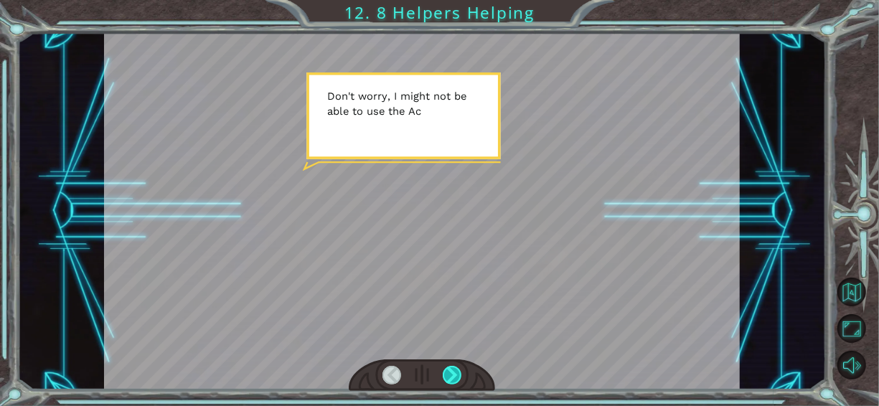
click at [452, 369] on div at bounding box center [452, 375] width 19 height 19
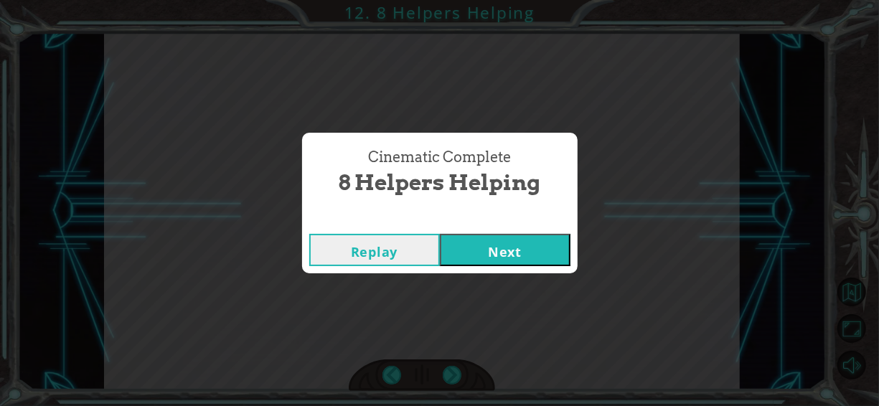
click at [485, 247] on button "Next" at bounding box center [505, 250] width 131 height 32
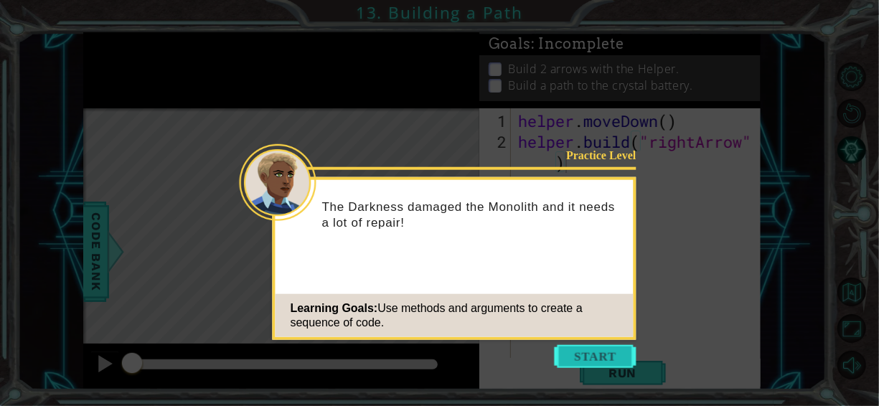
click at [596, 366] on button "Start" at bounding box center [596, 356] width 82 height 23
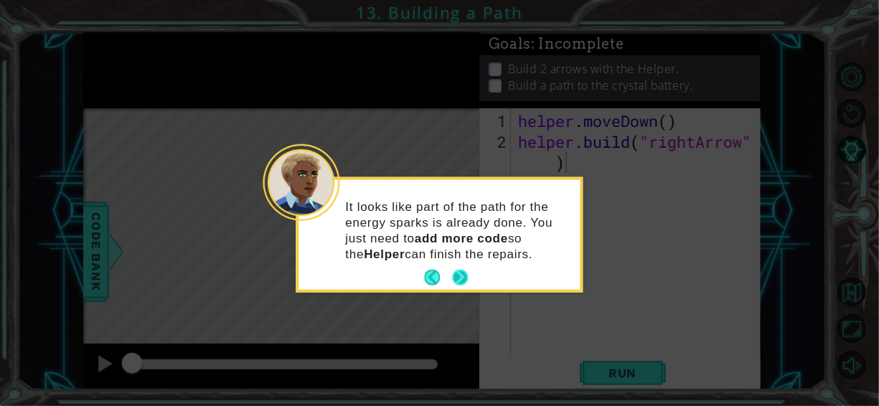
click at [460, 270] on button "Next" at bounding box center [461, 278] width 16 height 16
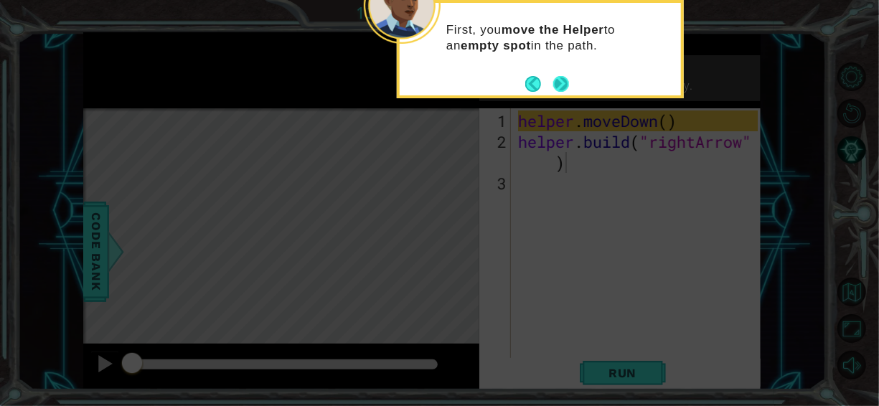
click at [567, 78] on button "Next" at bounding box center [562, 84] width 16 height 16
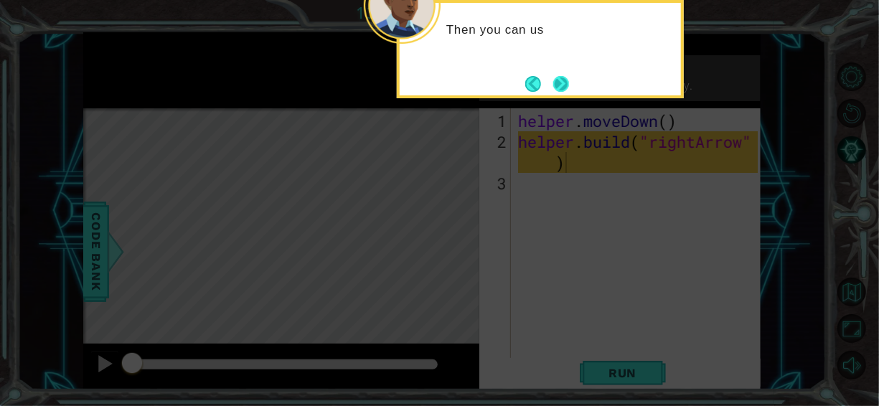
click at [571, 89] on button "Next" at bounding box center [562, 84] width 26 height 26
